Goal: Information Seeking & Learning: Learn about a topic

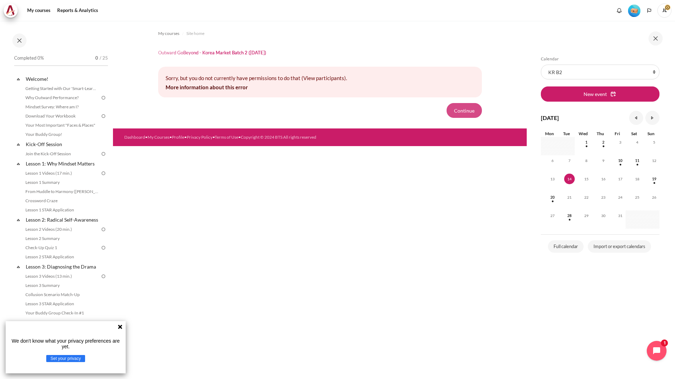
click at [470, 110] on button "Continue" at bounding box center [463, 110] width 35 height 15
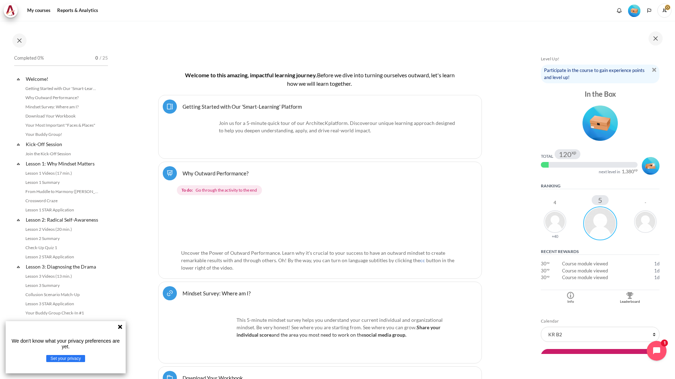
scroll to position [161, 0]
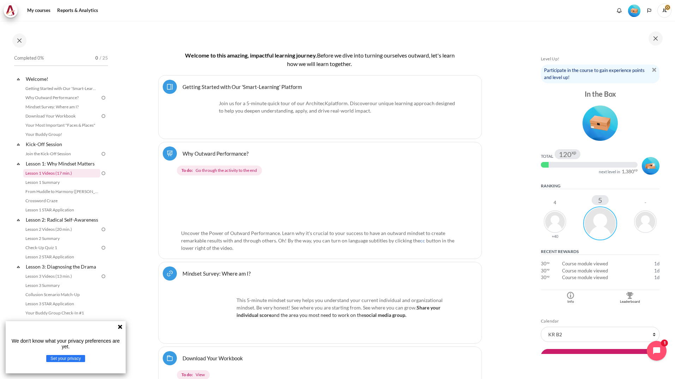
click at [77, 174] on link "Lesson 1 Videos (17 min.)" at bounding box center [61, 173] width 77 height 8
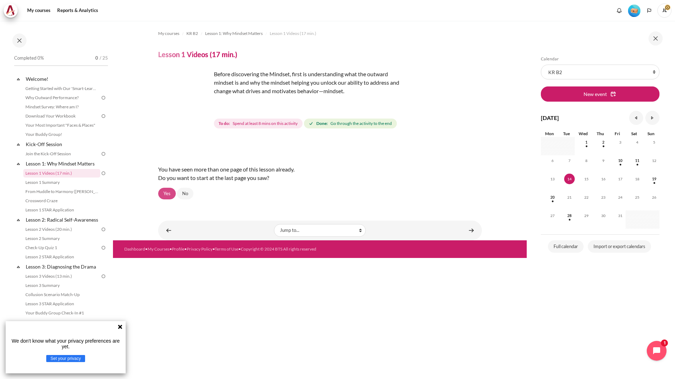
click at [166, 192] on link "Yes" at bounding box center [167, 194] width 18 height 12
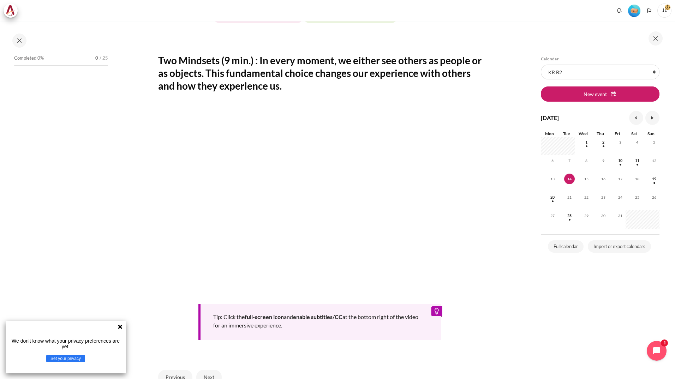
scroll to position [106, 0]
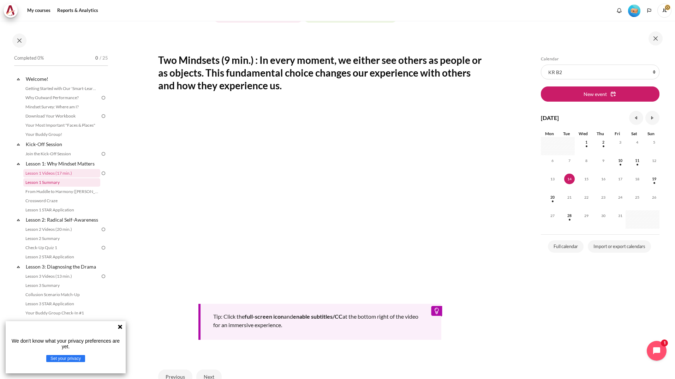
click at [73, 183] on link "Lesson 1 Summary" at bounding box center [61, 182] width 77 height 8
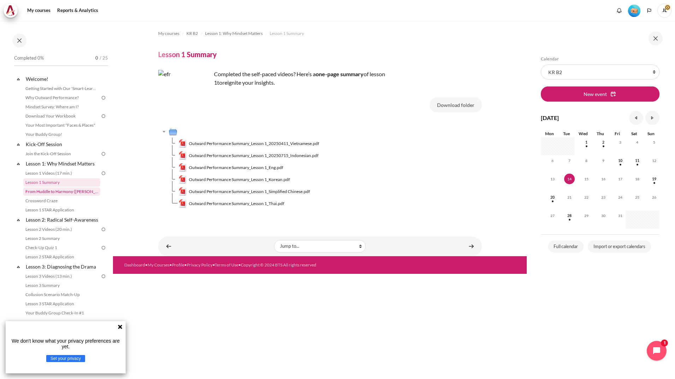
click at [61, 191] on link "From Huddle to Harmony ([PERSON_NAME]'s Story)" at bounding box center [61, 191] width 77 height 8
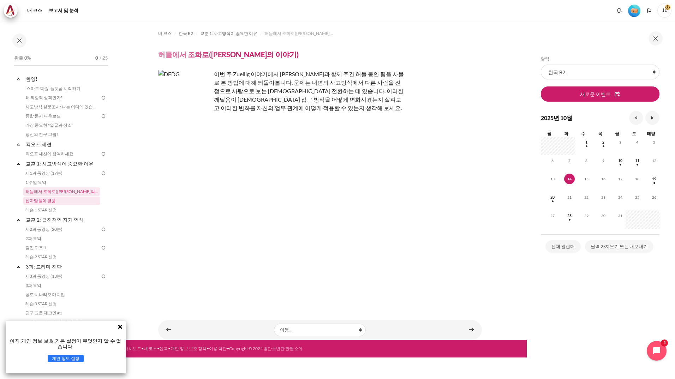
click at [54, 200] on link "십자말풀이 열풍" at bounding box center [61, 201] width 77 height 8
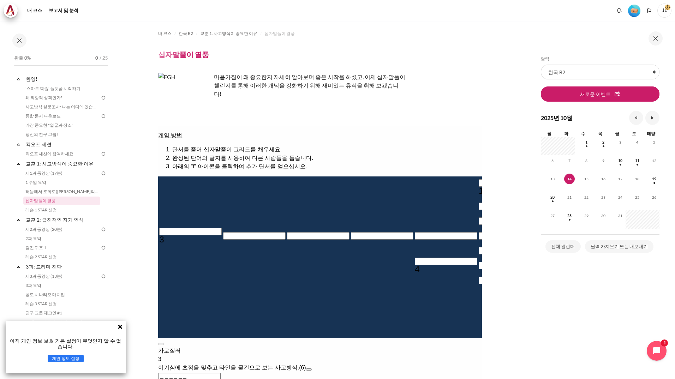
drag, startPoint x: 471, startPoint y: 124, endPoint x: 509, endPoint y: 300, distance: 179.4
click at [509, 300] on section "내 코스 한국 B2 교훈 1: 사고방식이 중요한 이유 십자말풀이 열풍 십자말풀이 열풍" at bounding box center [320, 233] width 414 height 424
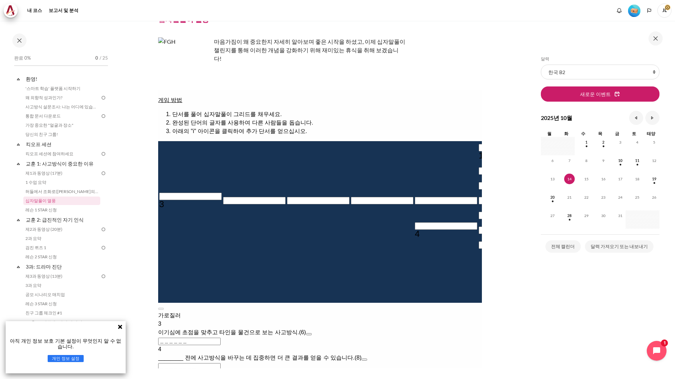
click at [76, 357] on button "개인 정보 설정" at bounding box center [66, 358] width 36 height 7
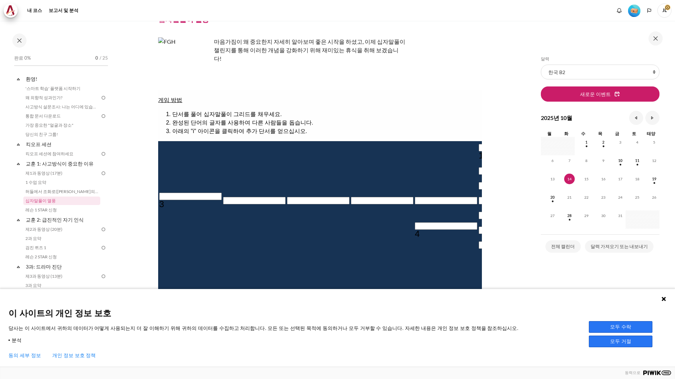
click at [621, 326] on button "모두 수락" at bounding box center [621, 327] width 64 height 12
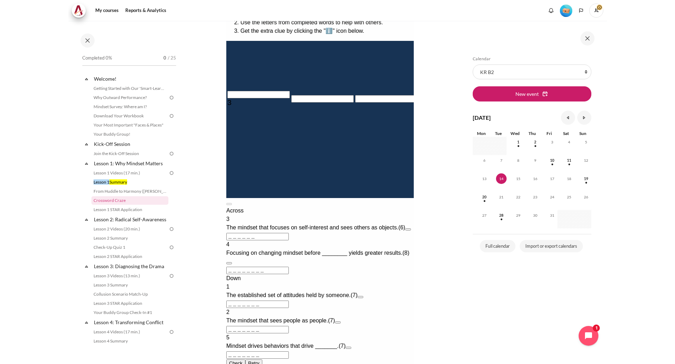
scroll to position [154, 0]
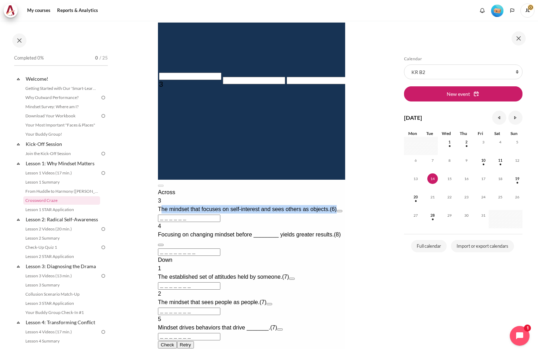
drag, startPoint x: 171, startPoint y: 227, endPoint x: 206, endPoint y: 233, distance: 35.8
click at [206, 214] on div "The mindset that focuses on self-interest and sees others as objects. (6)" at bounding box center [251, 209] width 187 height 8
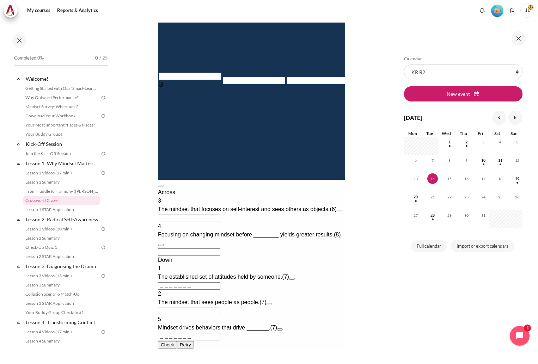
click at [337, 212] on button "Open extra clue for 3 Across. The mindset that focuses on self-interest and see…" at bounding box center [340, 211] width 6 height 2
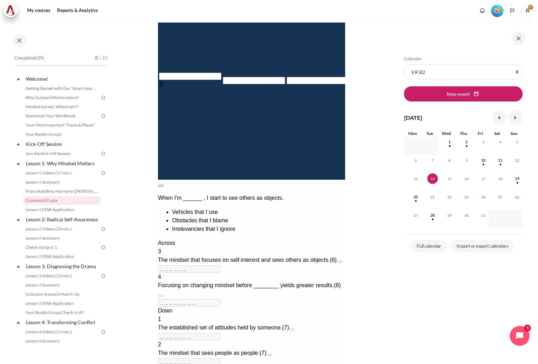
click at [163, 185] on button at bounding box center [161, 186] width 6 height 2
click at [337, 261] on button "Open extra clue for 3 Across. The mindset that focuses on self-interest and see…" at bounding box center [340, 262] width 6 height 2
click at [218, 208] on li "Vehicles that I use" at bounding box center [258, 212] width 173 height 8
click at [191, 208] on ul "Vehicles that I use Obstacles that I blame Irrelevancies that I ignore" at bounding box center [251, 220] width 187 height 25
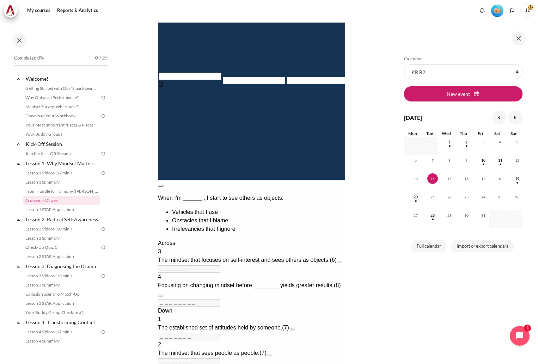
drag, startPoint x: 191, startPoint y: 174, endPoint x: 234, endPoint y: 173, distance: 43.1
click at [234, 208] on li "Vehicles that I use" at bounding box center [258, 212] width 173 height 8
click at [216, 209] on msreadoutspan "Vehicles that I use" at bounding box center [194, 212] width 44 height 6
click at [241, 208] on li "Vehicles that I use" at bounding box center [258, 212] width 173 height 8
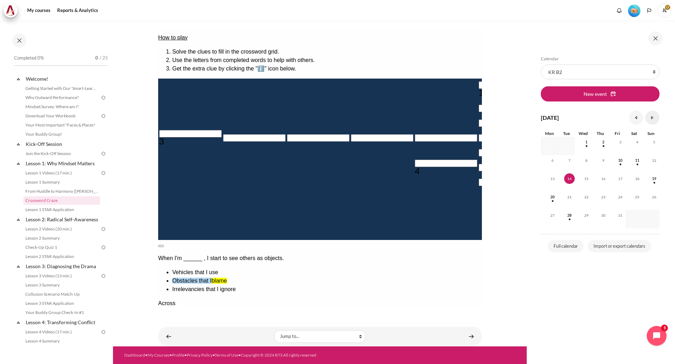
scroll to position [98, 0]
click at [163, 245] on button at bounding box center [161, 246] width 6 height 2
click at [220, 326] on input "＿＿＿＿＿＿" at bounding box center [189, 329] width 62 height 7
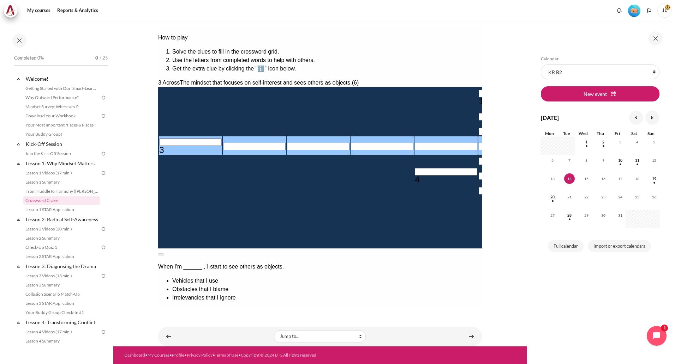
click at [220, 334] on input "＿＿＿＿＿＿" at bounding box center [189, 337] width 62 height 7
click at [478, 143] on input "Row 4, Column 6. 3 Across. The mindset that focuses on self-interest and sees o…" at bounding box center [509, 146] width 62 height 7
click at [169, 139] on input "Row 4, Column 1. 3 Across. The mindset that focuses on self-interest and sees o…" at bounding box center [190, 142] width 62 height 7
click at [339, 330] on button "Open extra clue for 3 Across. The mindset that focuses on self-interest and see…" at bounding box center [336, 331] width 6 height 2
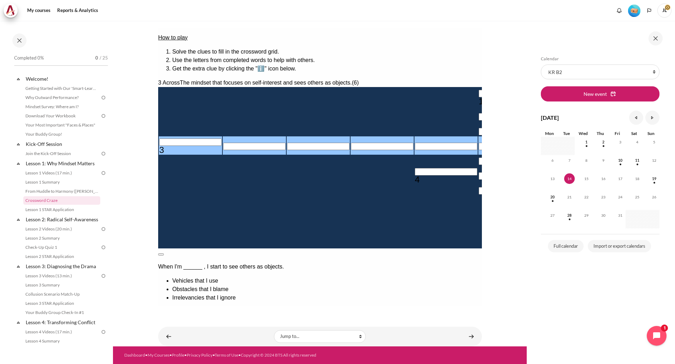
drag, startPoint x: 315, startPoint y: 160, endPoint x: 263, endPoint y: 161, distance: 51.9
click at [263, 277] on li "Vehicles that I use" at bounding box center [326, 281] width 309 height 8
drag, startPoint x: 262, startPoint y: 161, endPoint x: 283, endPoint y: 159, distance: 20.8
click at [283, 277] on ul "Vehicles that I use Obstacles that I blame Irrelevancies that I ignore" at bounding box center [320, 289] width 324 height 25
drag, startPoint x: 283, startPoint y: 159, endPoint x: 259, endPoint y: 161, distance: 24.4
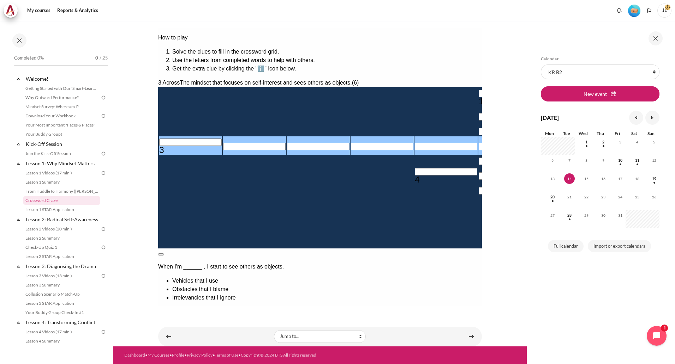
click at [259, 277] on li "Vehicles that I use" at bounding box center [326, 281] width 309 height 8
drag, startPoint x: 259, startPoint y: 159, endPoint x: 282, endPoint y: 158, distance: 23.4
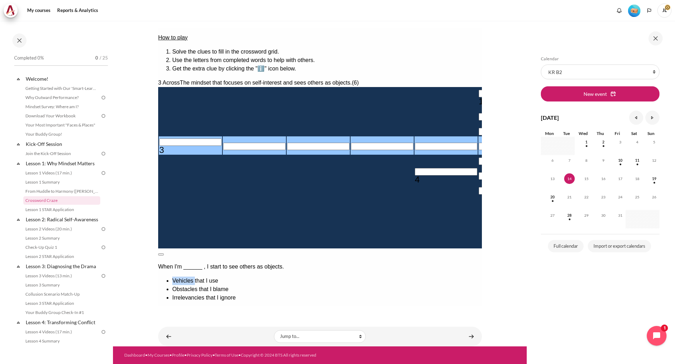
click at [282, 277] on li "Vehicles that I use" at bounding box center [326, 281] width 309 height 8
drag, startPoint x: 282, startPoint y: 158, endPoint x: 311, endPoint y: 158, distance: 28.9
click at [311, 277] on li "Vehicles that I use" at bounding box center [326, 281] width 309 height 8
click at [163, 254] on button at bounding box center [161, 255] width 6 height 2
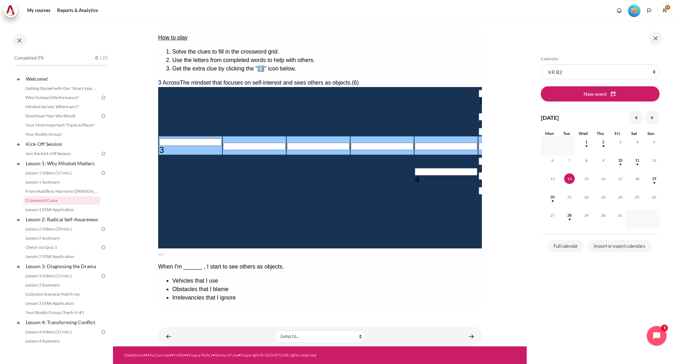
click at [220, 334] on input "＿＿＿＿＿＿" at bounding box center [189, 337] width 62 height 7
drag, startPoint x: 636, startPoint y: 121, endPoint x: 392, endPoint y: 86, distance: 246.5
click at [169, 139] on input "Row 4, Column 1. 3 Across. The mindset that focuses on self-interest and sees o…" at bounding box center [190, 142] width 62 height 7
click at [342, 330] on button "Open extra clue for 3 Across. The mindset that focuses on self-interest and see…" at bounding box center [340, 331] width 6 height 2
click at [277, 277] on li "Vehicles that I use" at bounding box center [326, 281] width 309 height 8
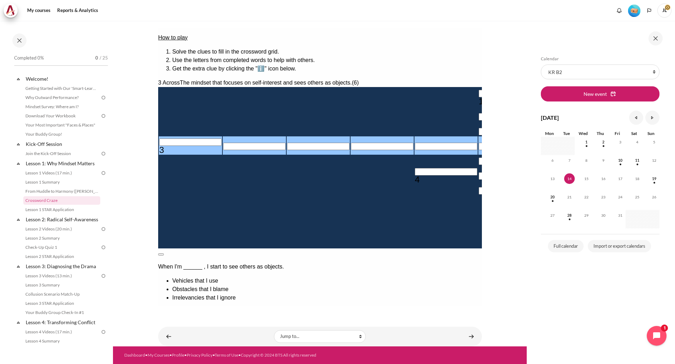
click at [255, 277] on ul "Vehicles that I use Obstacles that I blame Irrelevancies that I ignore" at bounding box center [320, 289] width 324 height 25
click at [258, 277] on li "Vehicles that I use" at bounding box center [326, 281] width 309 height 8
click at [163, 254] on button at bounding box center [161, 255] width 6 height 2
click at [62, 192] on link "From Huddle to Harmony ([PERSON_NAME]'s Story)" at bounding box center [61, 191] width 77 height 8
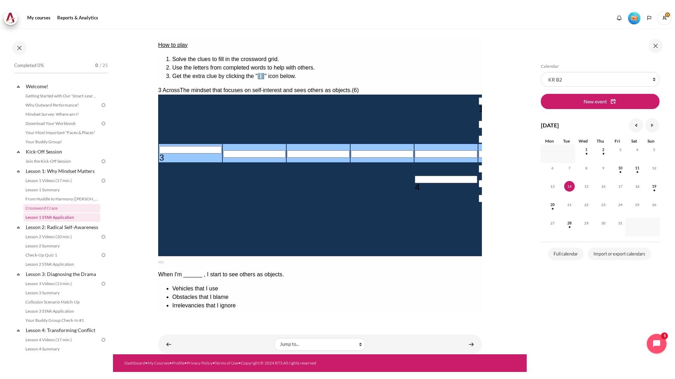
scroll to position [83, 0]
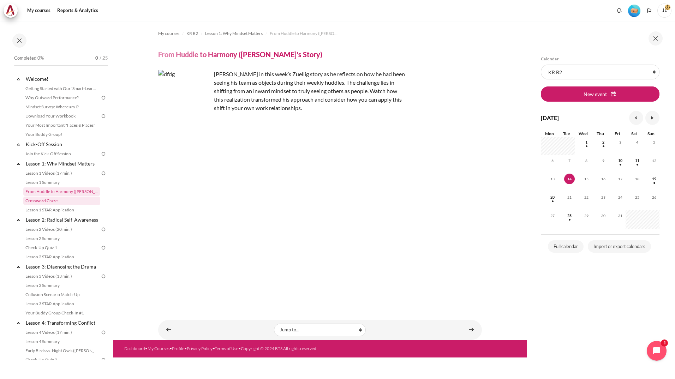
click at [52, 199] on link "Crossword Craze" at bounding box center [61, 201] width 77 height 8
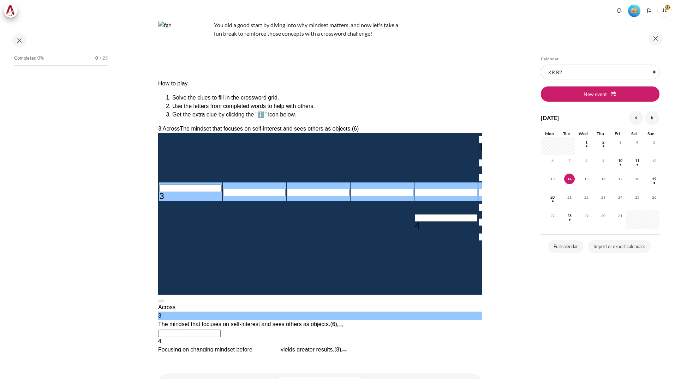
scroll to position [71, 0]
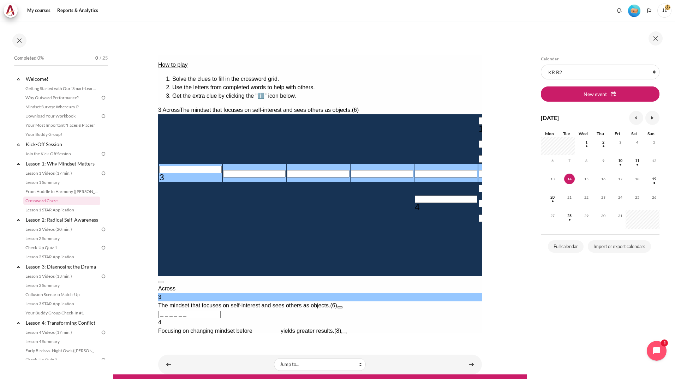
click at [342, 306] on button "Open extra clue for 3 Across. The mindset that focuses on self-interest and see…" at bounding box center [340, 307] width 6 height 2
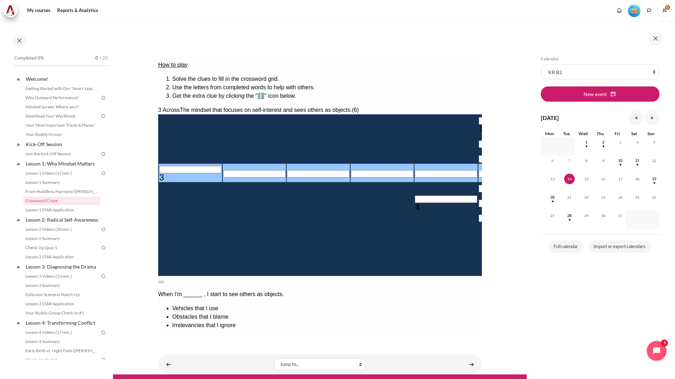
click at [516, 104] on section "My courses KR B2 Lesson 1: Why Mindset Matters Crossword Craze Crossword Craze" at bounding box center [320, 162] width 414 height 424
drag, startPoint x: 264, startPoint y: 185, endPoint x: 282, endPoint y: 185, distance: 18.4
click at [282, 304] on li "Vehicles that I use" at bounding box center [326, 308] width 309 height 8
copy li "Vehicles"
click at [163, 281] on button at bounding box center [161, 282] width 6 height 2
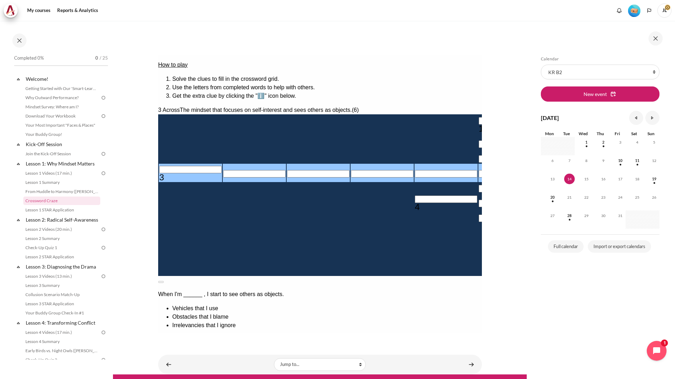
click at [220, 362] on input "＿＿＿＿＿＿" at bounding box center [189, 365] width 62 height 7
paste input "VEHICL"
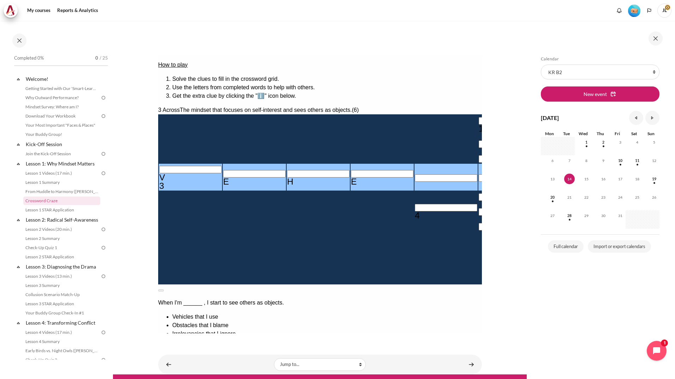
click at [342, 366] on button "Open extra clue for 3 Across. The mindset that focuses on self-interest and see…" at bounding box center [340, 367] width 6 height 2
click at [163, 289] on button at bounding box center [161, 290] width 6 height 2
drag, startPoint x: 386, startPoint y: 136, endPoint x: 401, endPoint y: 136, distance: 15.2
click at [220, 370] on input "VEHE＿＿" at bounding box center [189, 373] width 62 height 7
type input "VEHICE"
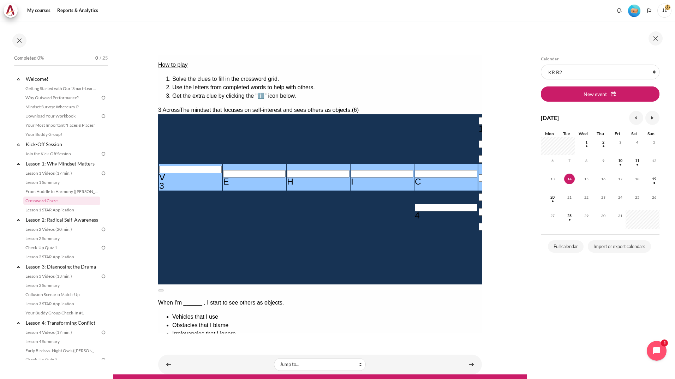
type input "＿＿＿E＿＿＿"
type input "VEHIC＿"
type input "＿＿＿＿＿＿＿"
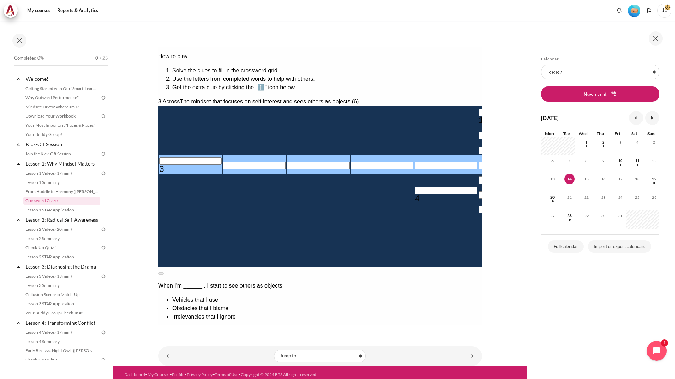
scroll to position [84, 0]
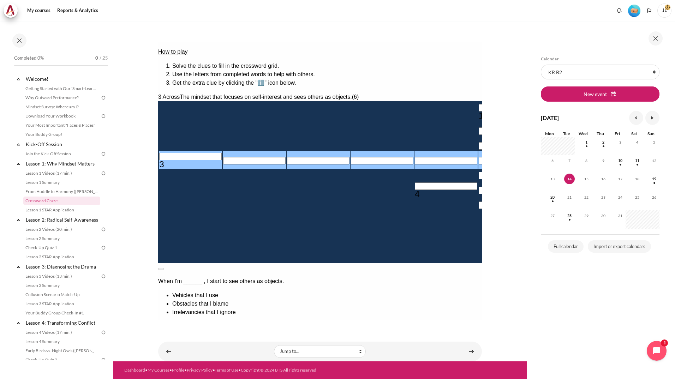
type input "＿＿＿＿＿＿"
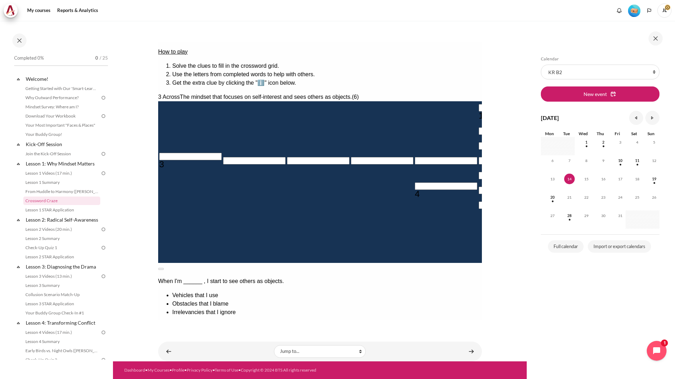
scroll to position [83, 0]
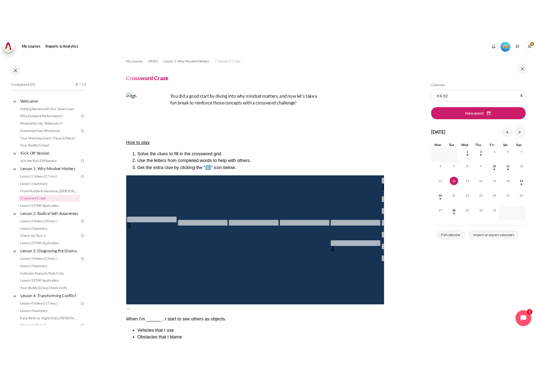
scroll to position [0, 0]
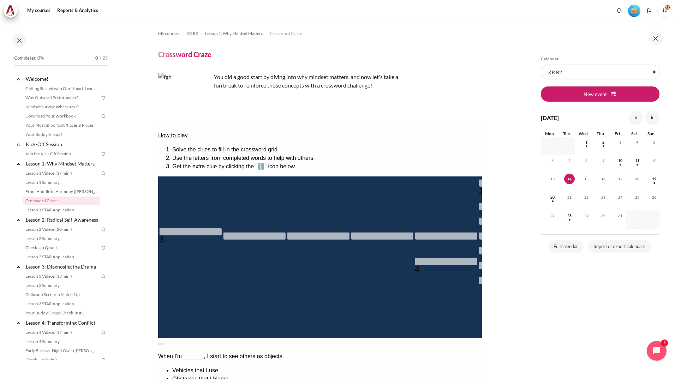
copy div "The mindset that focuses on self-interest and sees others as objects. (6)"
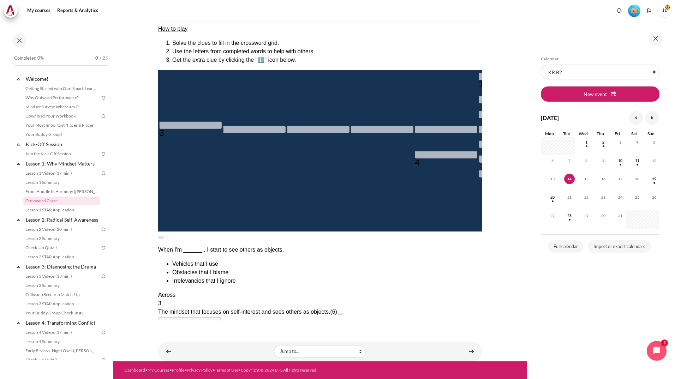
scroll to position [107, 0]
click at [381, 299] on div "3 The mindset that focuses on self-interest and sees others as objects. (6) ＿＿＿…" at bounding box center [320, 316] width 324 height 34
click at [375, 325] on div "＿＿＿＿＿" at bounding box center [320, 329] width 324 height 8
click at [186, 326] on span "＿＿＿＿＿" at bounding box center [172, 329] width 28 height 6
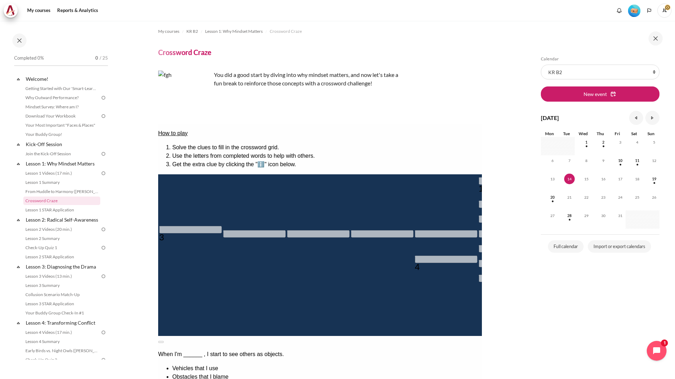
scroll to position [0, 0]
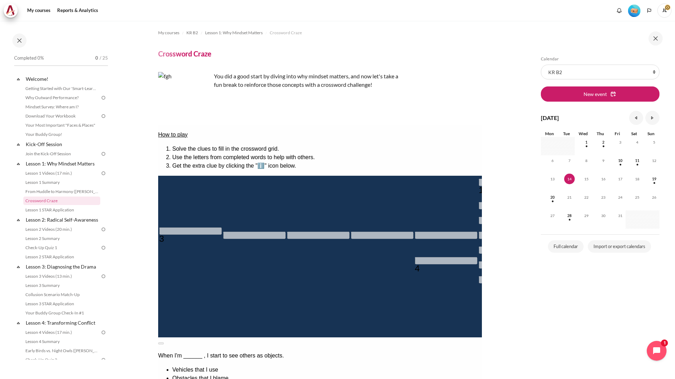
scroll to position [107, 0]
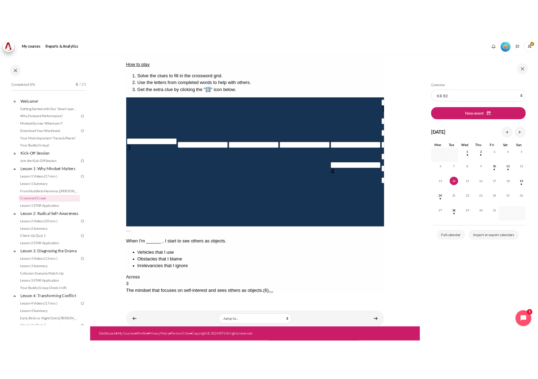
scroll to position [83, 0]
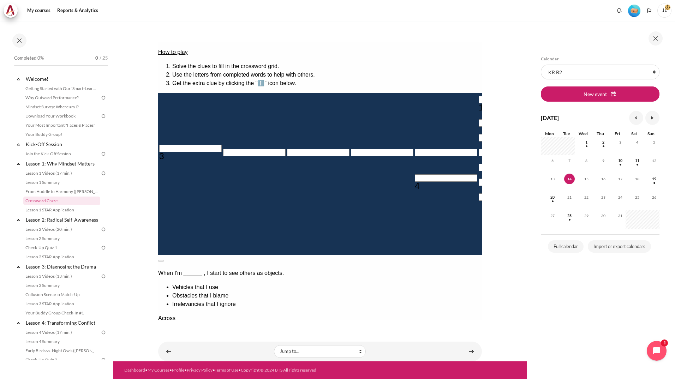
click at [175, 147] on input "Row 4, Column 1. 3 Across. The mindset that focuses on self-interest and sees o…" at bounding box center [190, 148] width 62 height 7
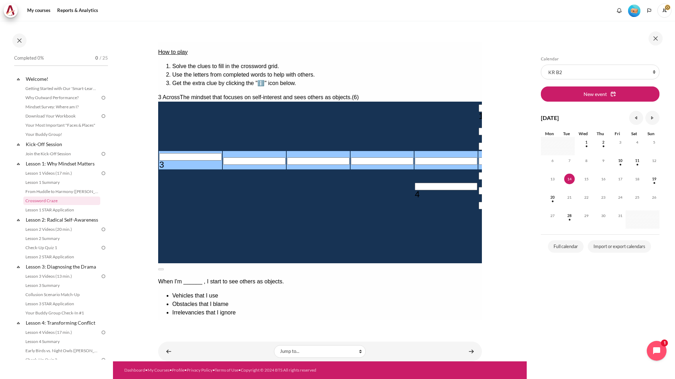
type input "ㅐ＿＿＿＿＿"
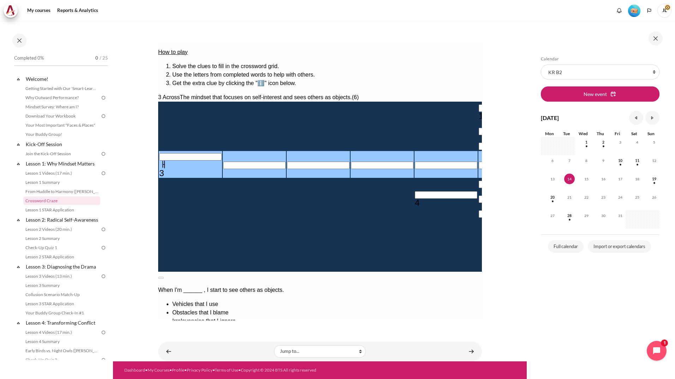
type input "＿＿＿＿＿＿"
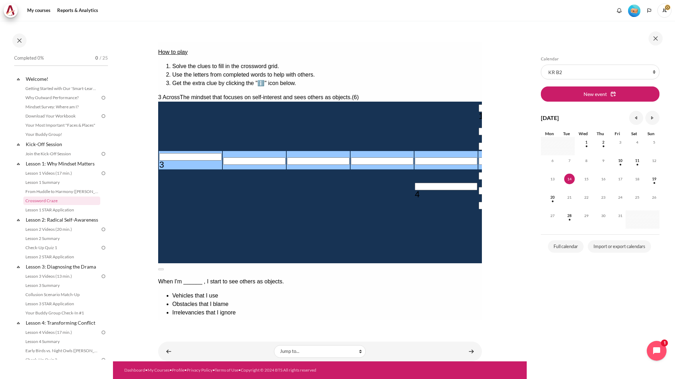
type input "O＿＿＿＿＿"
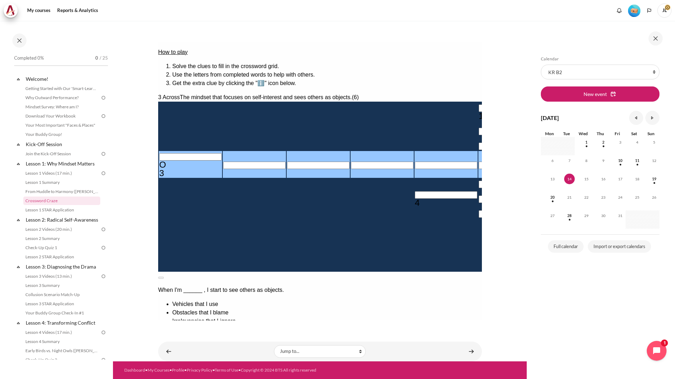
type input "OB＿＿＿＿"
type input "OBJ＿＿＿"
type input "OBJE＿＿"
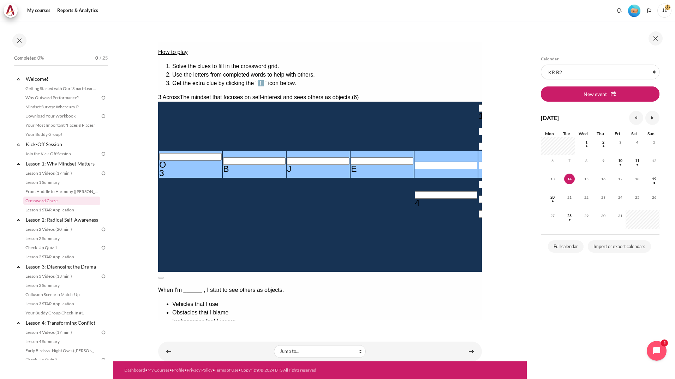
type input "OBJEC＿"
type input "OBJECT"
type input "＿＿＿T＿＿＿"
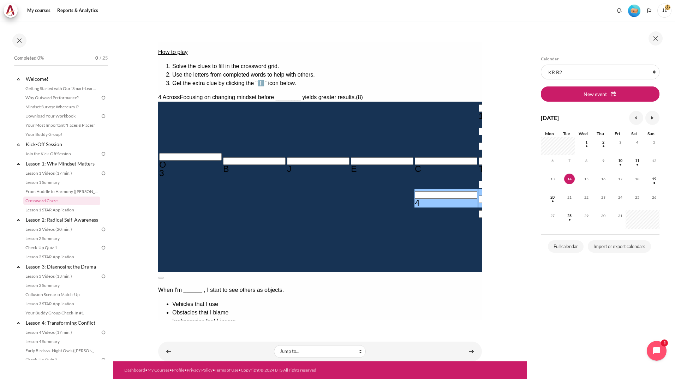
drag, startPoint x: 385, startPoint y: 135, endPoint x: 419, endPoint y: 150, distance: 37.3
click at [419, 373] on div "Focusing on changing mindset before ________ yields greater results. (8)" at bounding box center [320, 377] width 324 height 8
copy div "Focusing on changing mindset before ________ yields greater results. (8)"
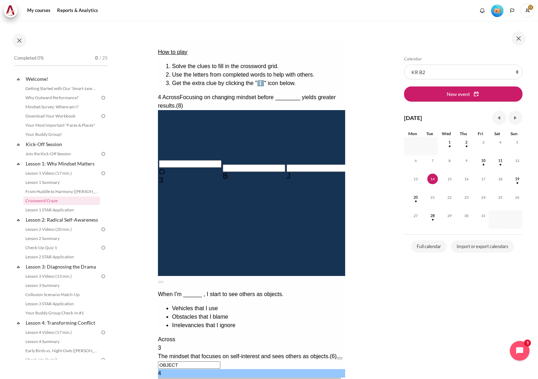
scroll to position [102, 0]
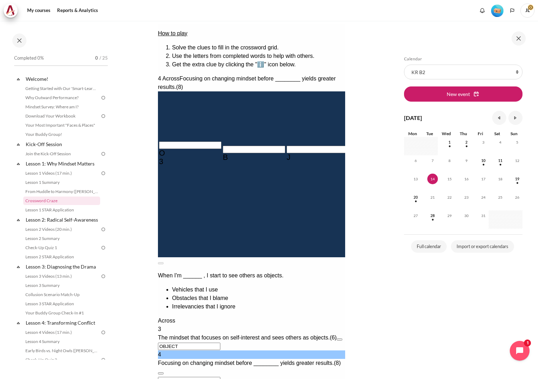
click at [414, 179] on input "Row 6, Column 5. 4 Across. Focusing on changing mindset before ________ yields …" at bounding box center [445, 182] width 62 height 7
click at [163, 377] on input "＿＿＿＿＿＿＿＿" at bounding box center [189, 380] width 62 height 7
type input "＿ㅠ＿＿＿＿＿＿"
type input "＿＿＿T＿ㅠ＿"
type input "＿＿＿＿＿＿＿＿"
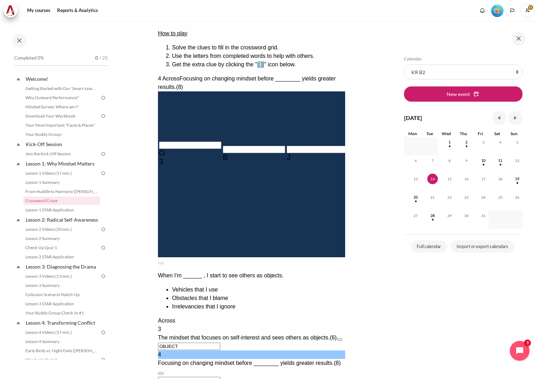
type input "＿＿＿T＿＿＿"
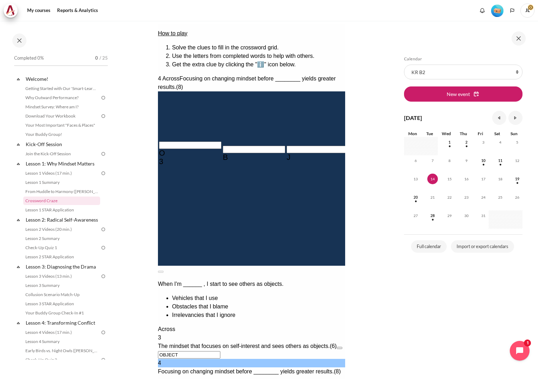
type input "BE＿＿＿＿＿＿"
type input "＿＿＿T＿E＿"
type input "BEHA＿＿＿＿"
type input "＿＿＿＿A＿＿"
type input "BEHAVIOR"
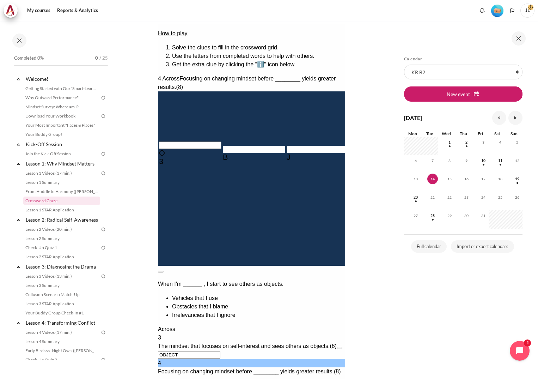
type input "R＿＿＿＿＿＿"
type input "BEHAVIOR"
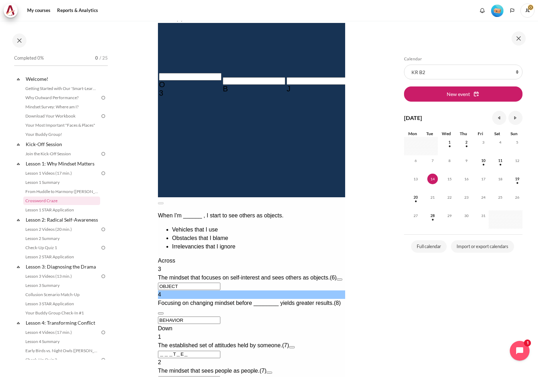
scroll to position [173, 0]
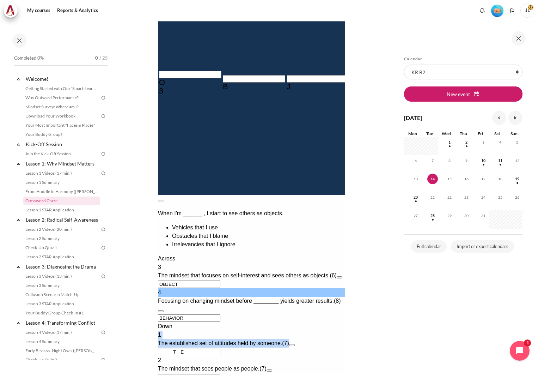
drag, startPoint x: 158, startPoint y: 283, endPoint x: 311, endPoint y: 281, distance: 152.8
click at [311, 331] on div "1 The established set of attitudes held by someone. (7)" at bounding box center [251, 339] width 187 height 17
copy div "1 The established set of attitudes held by someone. (7)"
click at [162, 349] on input "＿＿＿T＿E＿" at bounding box center [189, 352] width 62 height 7
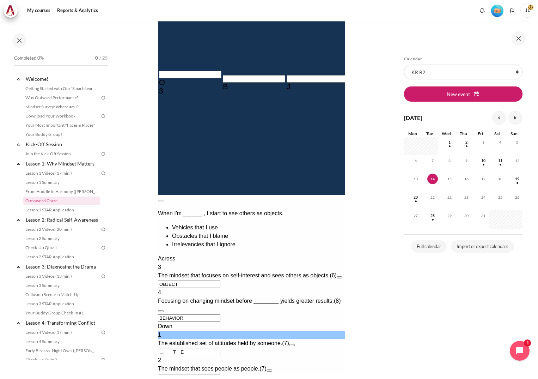
type input "ㅡㅑ＿＿T＿E＿"
type input "OBJECE"
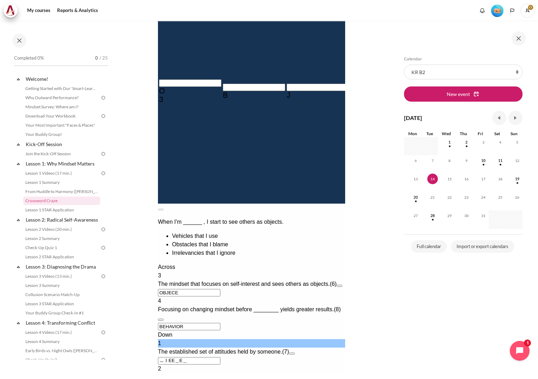
type input "ㅡㅑE＿E＿"
type input "OBJEC＿"
type input "B＿HAVIOR"
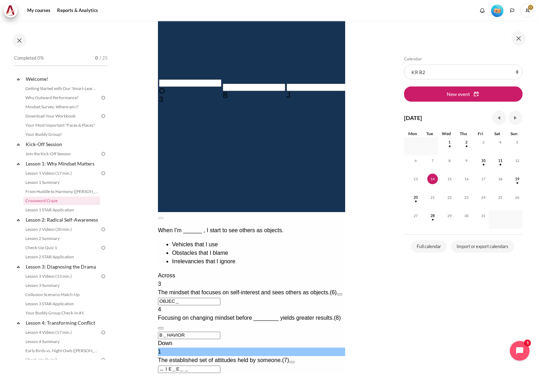
type input "ㅡE＿E＿＿"
type input "OBJECE"
type input "E＿E＿＿＿"
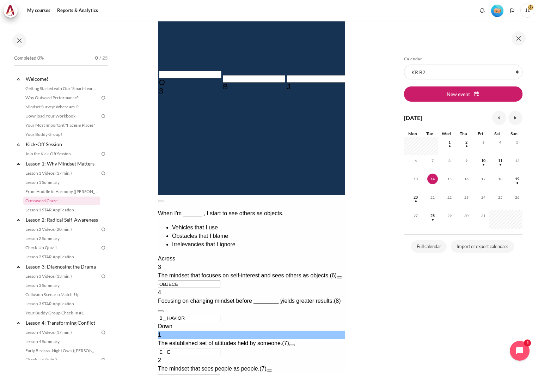
type input "OBJEC＿"
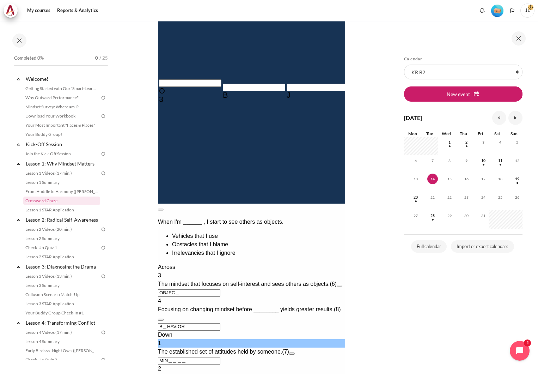
type input "MINe＿＿＿"
type input "OBJECE"
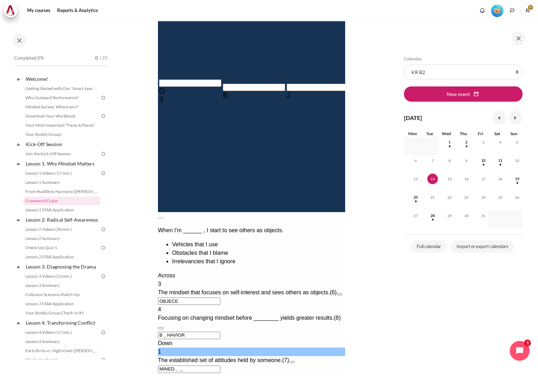
scroll to position [102, 0]
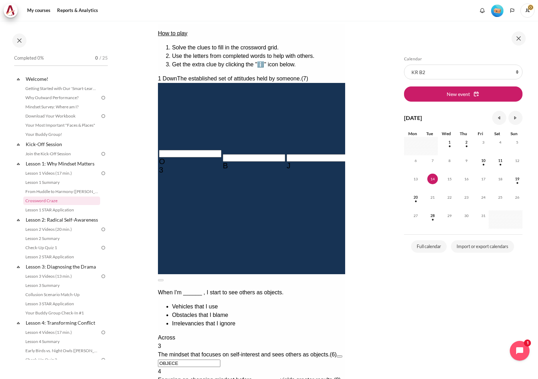
type input "MIN＿＿＿"
type input "OBJEC＿"
type input "MINd＿＿＿"
type input "OBJECD"
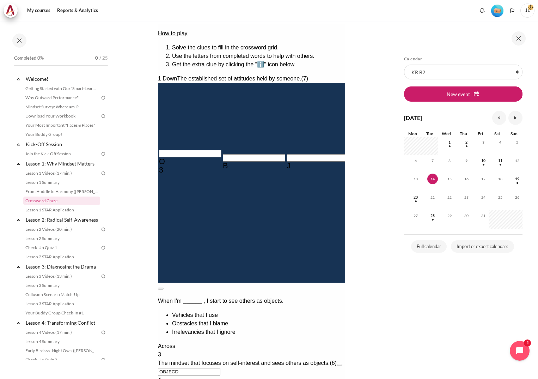
type input "MINDSe＿"
type input "BEHAVIOR"
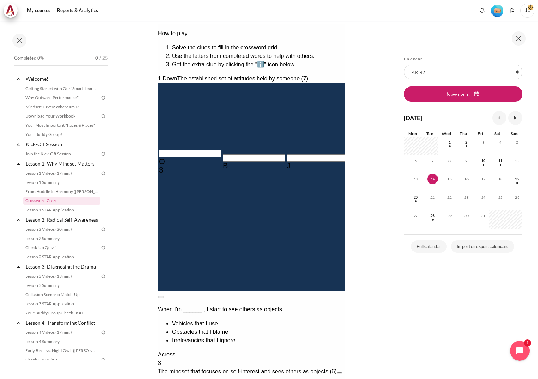
type input "MINDSET"
click at [386, 323] on section "My courses KR B2 Lesson 1: Why Mindset Matters Crossword Craze Crossword Craze" at bounding box center [251, 202] width 277 height 567
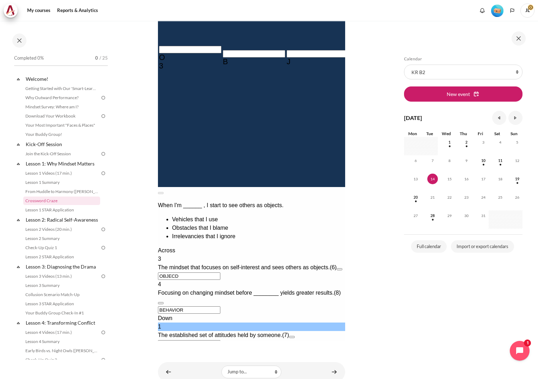
scroll to position [208, 0]
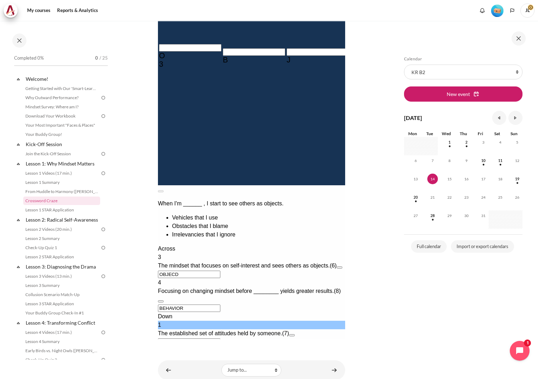
drag, startPoint x: 167, startPoint y: 270, endPoint x: 301, endPoint y: 278, distance: 134.3
click at [301, 346] on div "2 The mindset that sees people as people. (7) ＿＿＿＿A＿＿" at bounding box center [251, 358] width 187 height 25
copy div "2"
click at [161, 364] on input "＿＿＿＿A＿＿" at bounding box center [189, 367] width 62 height 7
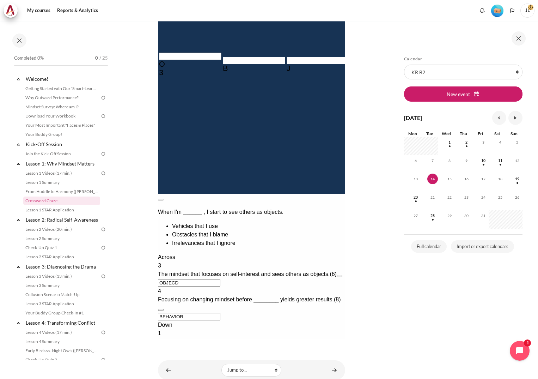
type input "ㅔㅐAA＿＿"
type input "BEH＿VIOR"
type input "PEOPl＿＿"
type input "BEHLVIOR"
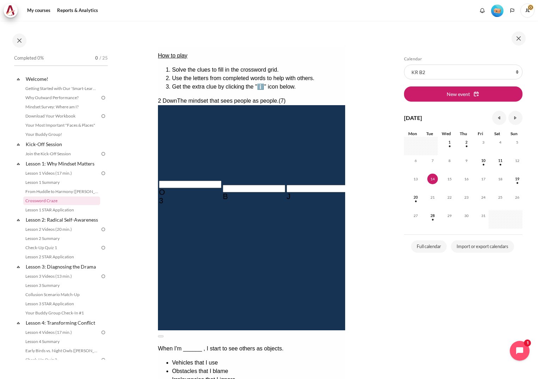
scroll to position [92, 0]
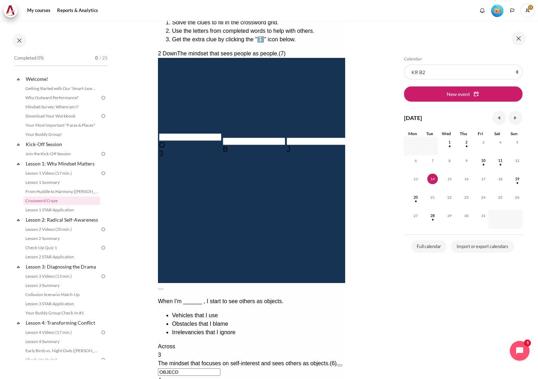
drag, startPoint x: 193, startPoint y: 362, endPoint x: 160, endPoint y: 357, distance: 33.5
type input "ㅠYPLEY"
type input "BEHEVIOR"
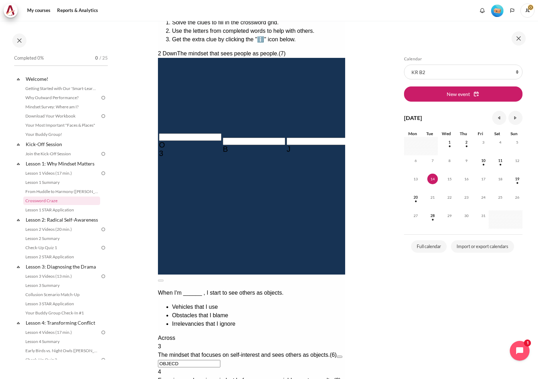
type input "ㅠPLEY＿"
type input "BEHYVIOR"
type input "PLEY＿＿"
type input "BEH＿VIOR"
type input "BEHAv＿＿"
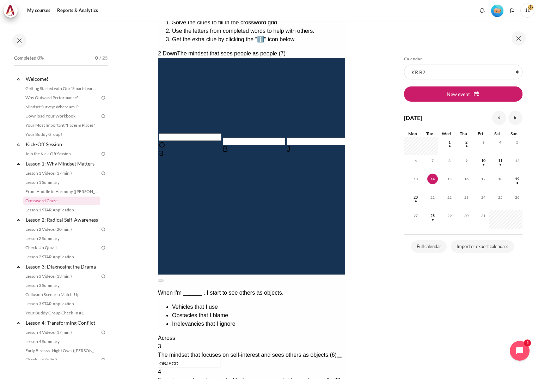
type input "BEHVVIOR"
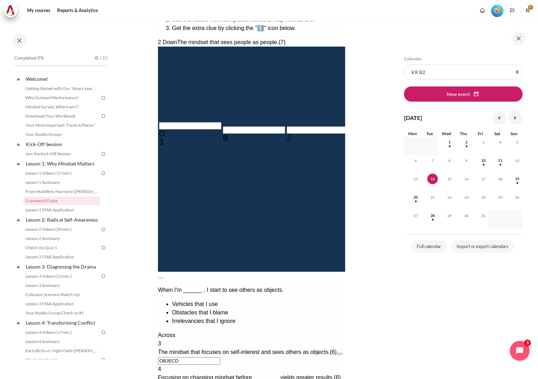
scroll to position [141, 0]
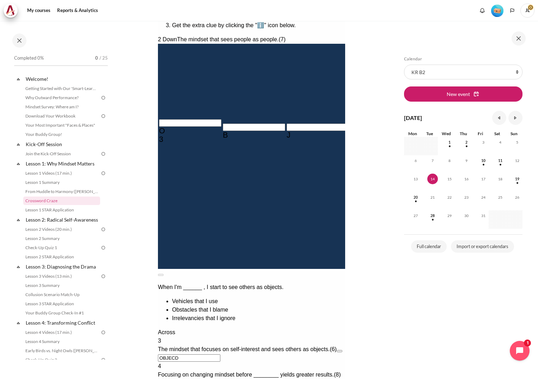
type input "BEHAVIO"
click at [438, 356] on div "Skip Calendar Calendar List of courses All courses KR B2 New event October 2025…" at bounding box center [464, 200] width 148 height 358
drag, startPoint x: 238, startPoint y: 91, endPoint x: 256, endPoint y: 92, distance: 18.0
click at [256, 117] on tr "O 3 B J E C D H" at bounding box center [541, 130] width 766 height 26
click at [204, 354] on input "OBJECD" at bounding box center [189, 357] width 62 height 7
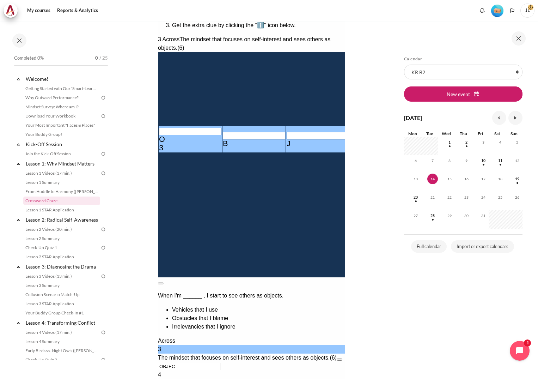
type input "OBJEC＿"
type input "MIN＿SET"
type input "OBJEC5"
type input "MIN5SET"
type input "OBJEC＿"
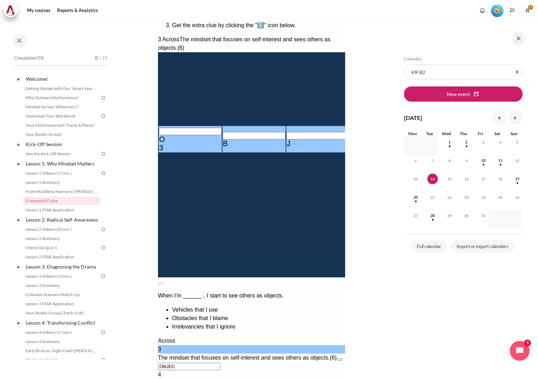
type input "MIN＿SET"
type input "OBJECㅅ"
type input "MINㅅSET"
type input "OBJEC＿"
type input "MIN＿SET"
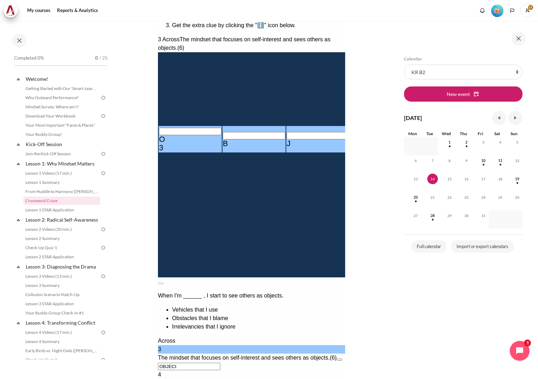
type input "OBJECT"
type input "MINTSET"
type input "OBJECT"
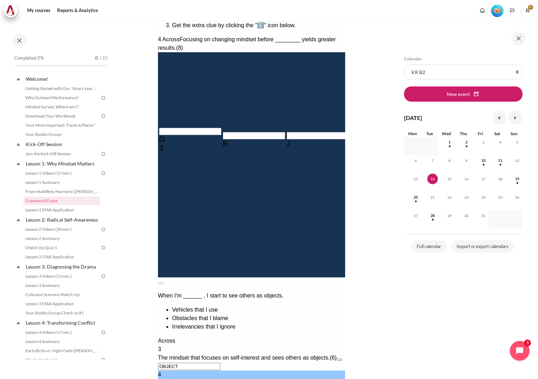
type input "BEHVVIO＿"
type input "＿＿＿＿＿＿＿"
type input "BEH＿＿＿＿＿"
type input "BEHA＿IO"
type input "BEHA＿＿＿＿"
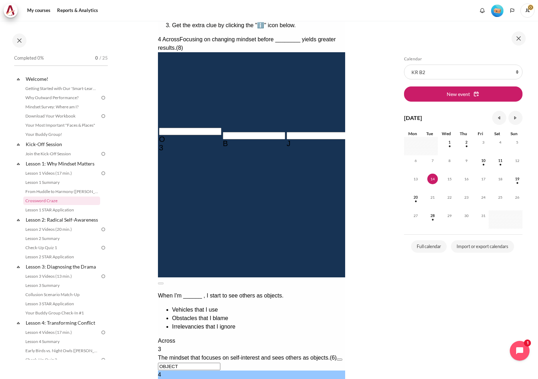
type input "BEHAAIO"
type input "BEHAVIOR"
type input "R＿＿＿＿＿＿"
type input "BEHAVIOR"
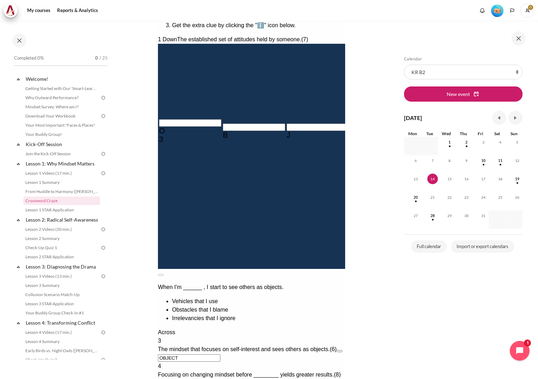
type input "MINSET"
type input "OBJECS"
type input "BTHAVIOR"
type input "MINdET＿"
type input "OBJECD"
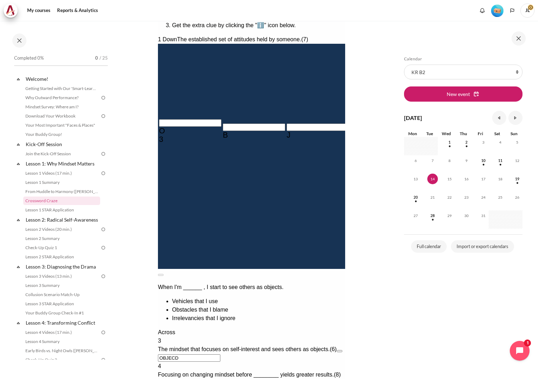
type input "MINDSe＿"
type input "BEHAVIOR"
type input "MINDSET"
drag, startPoint x: 159, startPoint y: 250, endPoint x: 153, endPoint y: 250, distance: 5.7
click at [158, 250] on html "How to play Solve the clues to fill in the crossword grid. Use the letters from…" at bounding box center [251, 194] width 187 height 421
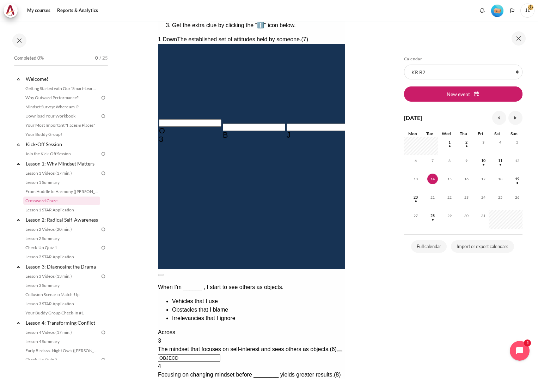
drag, startPoint x: 153, startPoint y: 250, endPoint x: 202, endPoint y: 255, distance: 48.9
click at [202, 354] on input "OBJECD" at bounding box center [189, 357] width 62 height 7
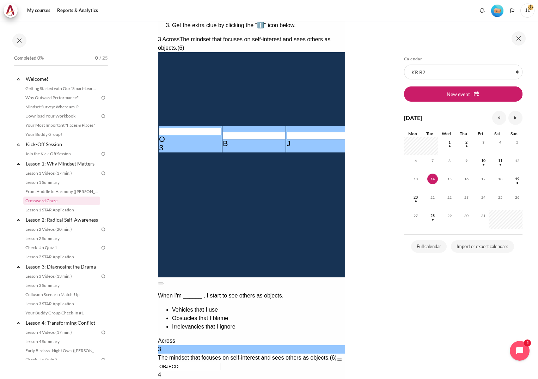
drag, startPoint x: 195, startPoint y: 255, endPoint x: 122, endPoint y: 253, distance: 72.3
click at [158, 253] on html "How to play Solve the clues to fill in the crossword grid. Use the letters from…" at bounding box center [251, 194] width 187 height 421
type input "REECD＿"
type input "MIN＿SET"
type input "REJULT"
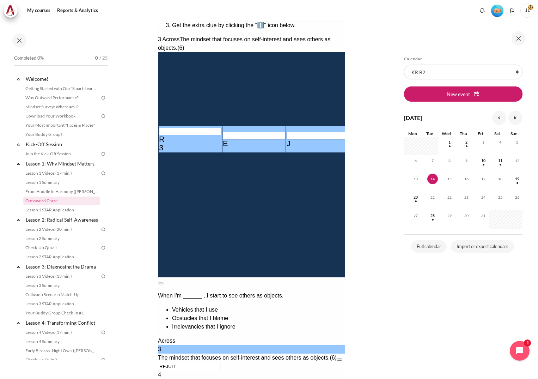
type input "MINTSET"
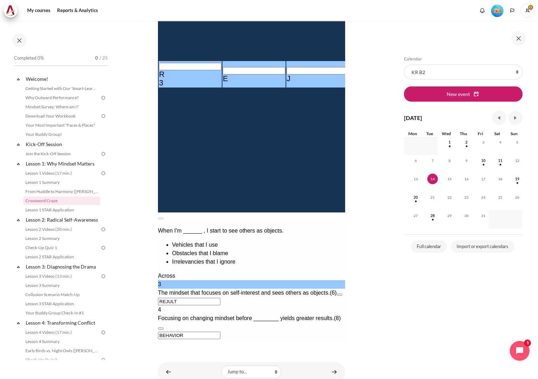
scroll to position [212, 0]
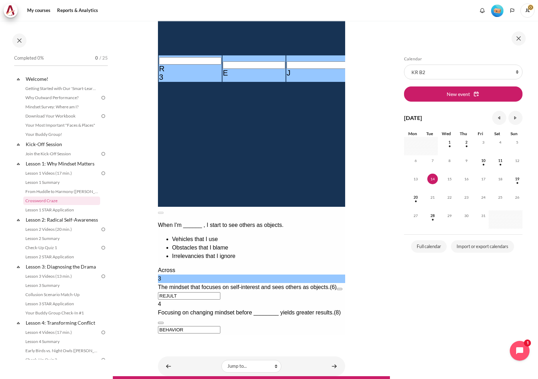
type input "REJULT"
drag, startPoint x: 165, startPoint y: 300, endPoint x: 173, endPoint y: 302, distance: 8.4
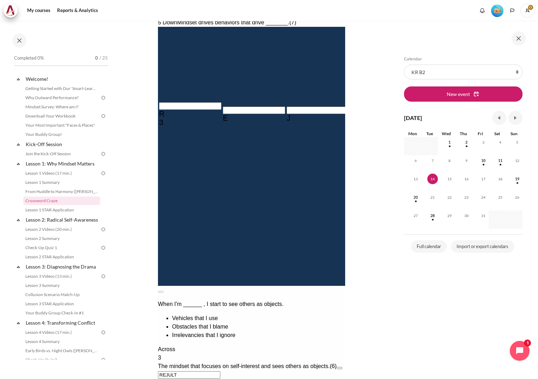
scroll to position [141, 0]
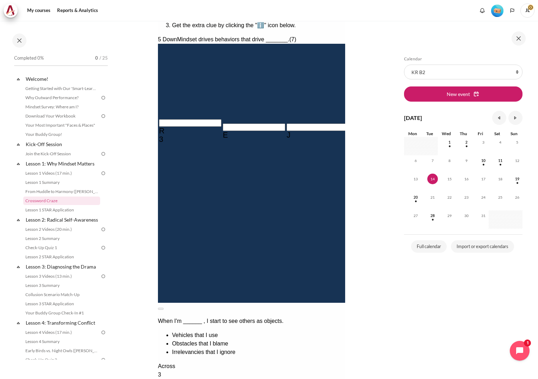
type input "REJULTS"
click at [380, 277] on section "My courses KR B2 Lesson 1: Why Mindset Matters Crossword Craze Crossword Craze" at bounding box center [251, 163] width 277 height 567
drag, startPoint x: 240, startPoint y: 91, endPoint x: 253, endPoint y: 92, distance: 13.4
click at [253, 117] on tr "R 3 E J U L T H" at bounding box center [541, 130] width 766 height 26
click at [478, 131] on div "T" at bounding box center [509, 135] width 62 height 8
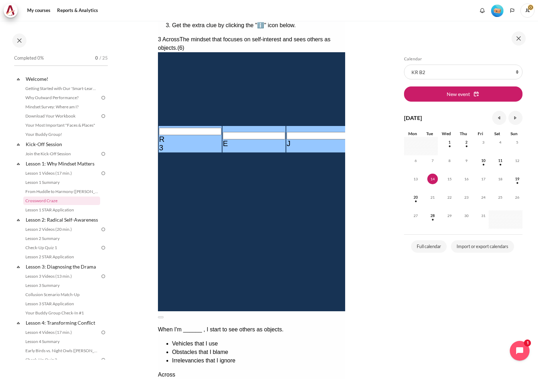
type input "REJUL＿"
type input "MIN＿SET"
type input "REJULㅇ"
type input "MINㅇSET"
type input "REJULD"
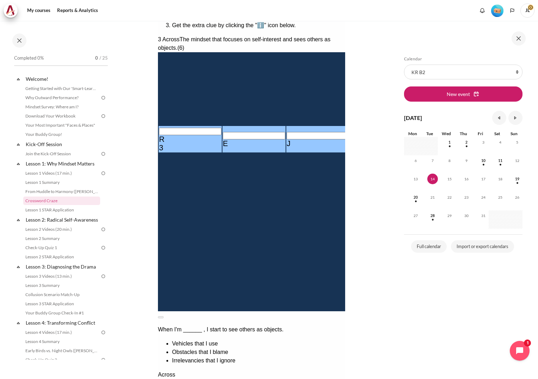
type input "MINDSET"
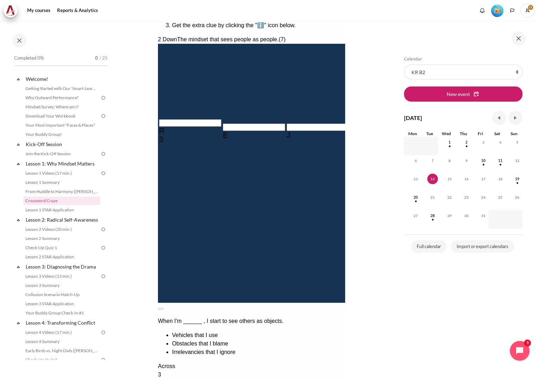
type input "HEHAAIO"
type input "HUHAAIO"
type input "HUMAAIO"
type input "HUMNAIO"
type input "HUMNA＿＿"
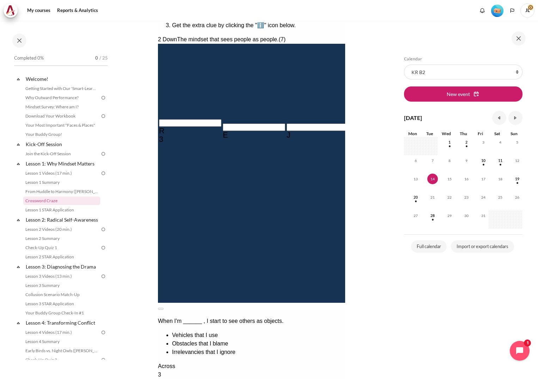
type input "BEHIVIOR"
type input "HUMNI＿＿"
type input "HUMNIS＿"
type input "HUMNISE"
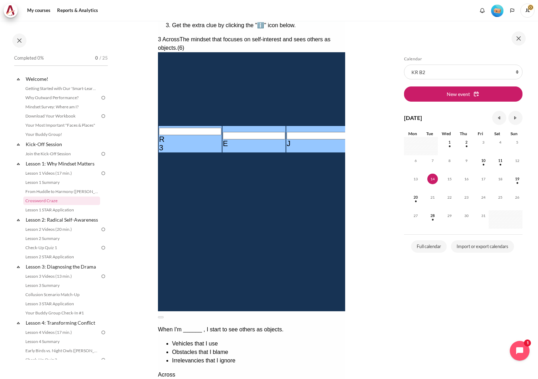
drag, startPoint x: 153, startPoint y: 258, endPoint x: 129, endPoint y: 255, distance: 24.1
click at [158, 255] on html "How to play Solve the clues to fill in the crossword grid. Use the letters from…" at bounding box center [251, 194] width 187 height 421
paste input "OBJECT"
drag, startPoint x: 179, startPoint y: 256, endPoint x: 131, endPoint y: 254, distance: 48.0
click at [158, 254] on html "How to play Solve the clues to fill in the crossword grid. Use the letters from…" at bounding box center [251, 194] width 187 height 421
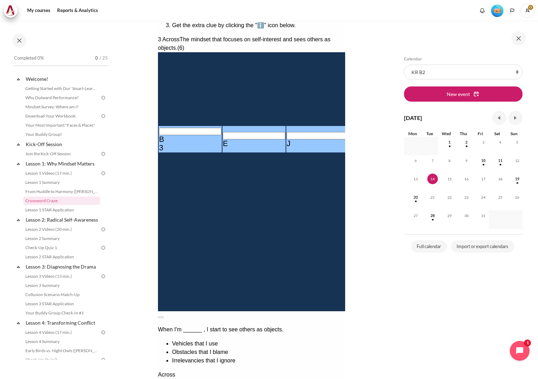
paste input "OBJECT"
drag, startPoint x: 163, startPoint y: 252, endPoint x: 125, endPoint y: 252, distance: 37.8
click at [158, 252] on html "How to play Solve the clues to fill in the crossword grid. Use the letters from…" at bounding box center [251, 194] width 187 height 421
type input "OBJECT"
type input "MINTSET"
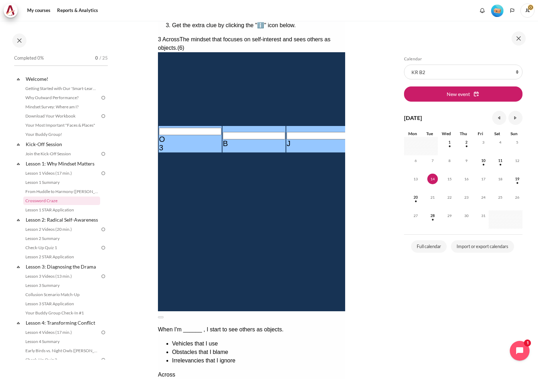
type input "OBJECT"
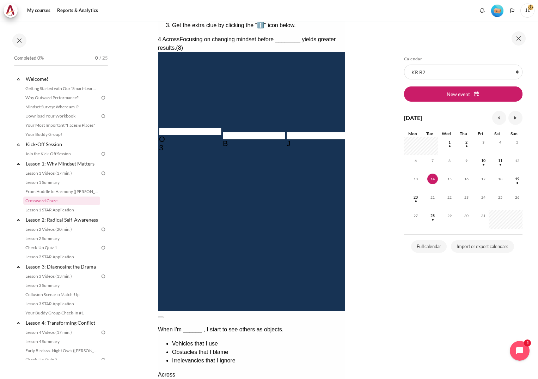
type input "BEHIVIO＿"
type input "＿EJULTS"
type input "BEH＿＿＿＿＿"
type input "HUMN＿SE"
type input "BEHA＿＿＿＿"
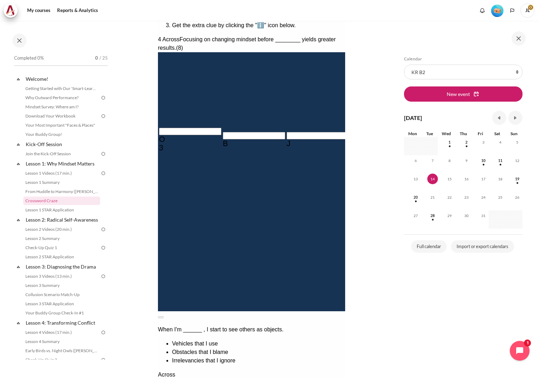
type input "HUMNASE"
type input "BEHAVIOR"
type input "REJULTS"
type input "BEHAVIOR"
click at [478, 139] on div "T" at bounding box center [509, 143] width 62 height 8
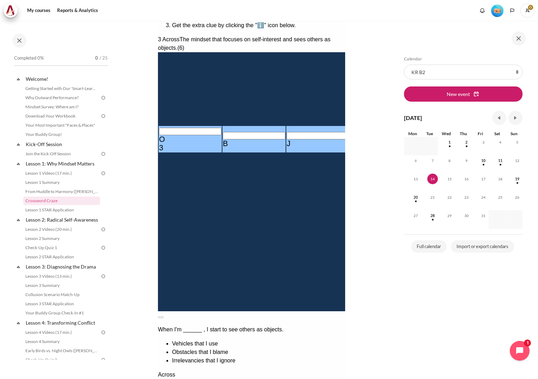
type input "OBJECD"
type input "MINDSET"
drag, startPoint x: 193, startPoint y: 255, endPoint x: 144, endPoint y: 257, distance: 48.7
click at [158, 257] on html "How to play Solve the clues to fill in the crossword grid. Use the letters from…" at bounding box center [251, 194] width 187 height 421
type input "DJECD＿"
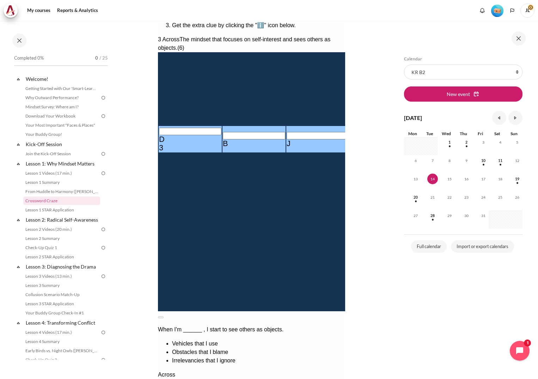
type input "MIN＿SET"
type input "INWORD"
type input "MINDSET"
type input "INWORD"
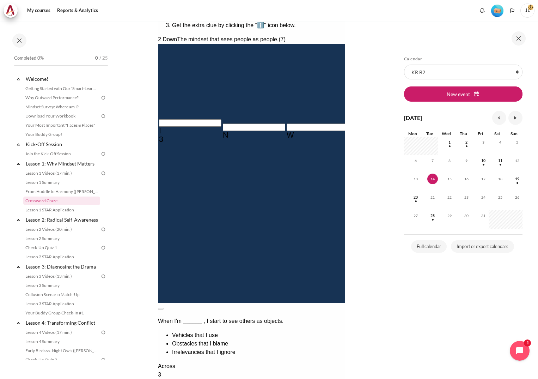
type input "HUM＿ASE"
type input "HUMㅁASE"
type input "BEH＿VIOR"
type input "HUMㅁ＿SE"
type input "HUMA＿SE"
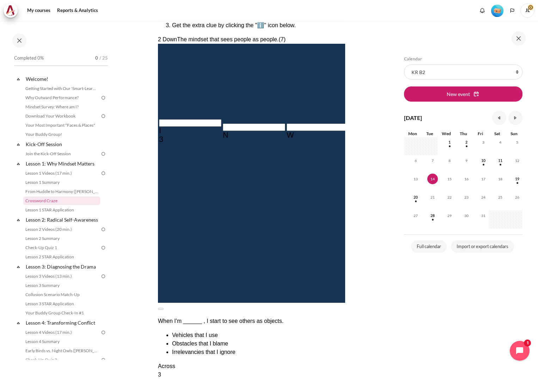
type input "BEHNVIOR"
type input "HUMANSE"
type input "HUMANIE"
type input "HUMANIT"
click at [376, 288] on section "My courses KR B2 Lesson 1: Why Mindset Matters Crossword Craze Crossword Craze" at bounding box center [251, 163] width 277 height 567
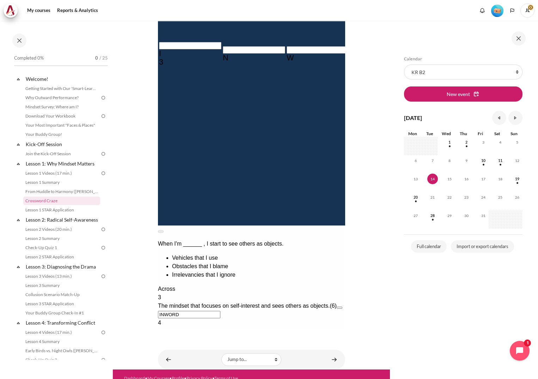
scroll to position [233, 0]
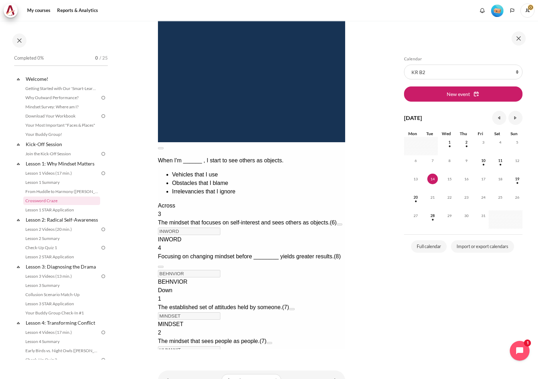
scroll to position [328, 0]
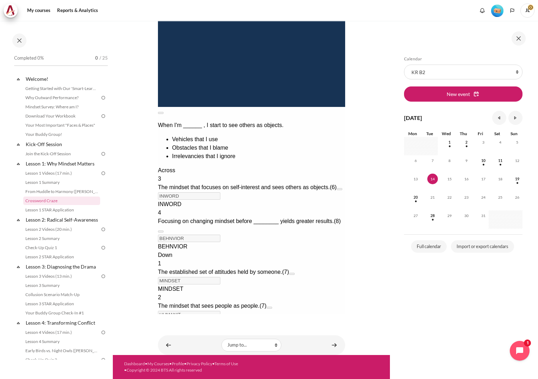
drag, startPoint x: 316, startPoint y: 66, endPoint x: 259, endPoint y: 278, distance: 219.4
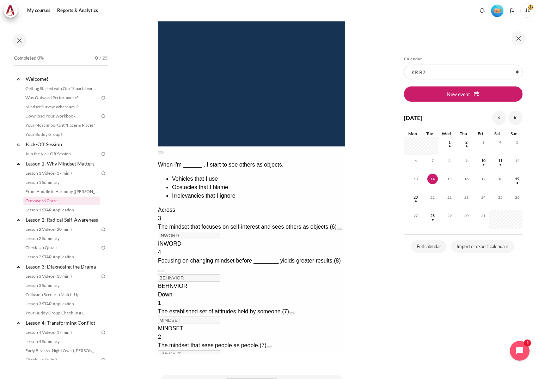
scroll to position [258, 0]
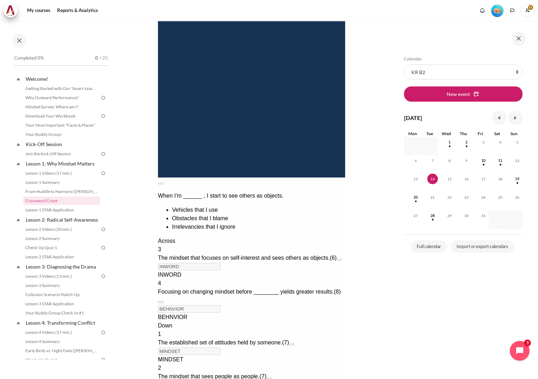
drag, startPoint x: 315, startPoint y: 207, endPoint x: 193, endPoint y: 350, distance: 188.7
drag, startPoint x: 185, startPoint y: 356, endPoint x: 151, endPoint y: 342, distance: 37.0
click at [158, 342] on html "How to play Solve the clues to fill in the crossword grid. Use the letters from…" at bounding box center [251, 126] width 187 height 517
copy div "You need to review the Outward Mindset content in more detail. We recommend tha…"
click at [361, 308] on section "My courses KR B2 Lesson 1: Why Mindset Matters Crossword Craze Crossword Craze" at bounding box center [251, 94] width 277 height 663
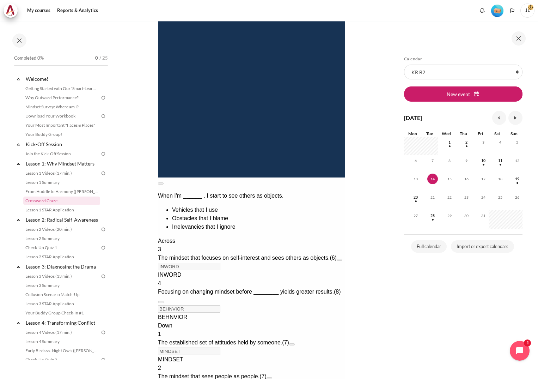
click at [359, 308] on section "My courses KR B2 Lesson 1: Why Mindset Matters Crossword Craze Crossword Craze" at bounding box center [251, 94] width 277 height 663
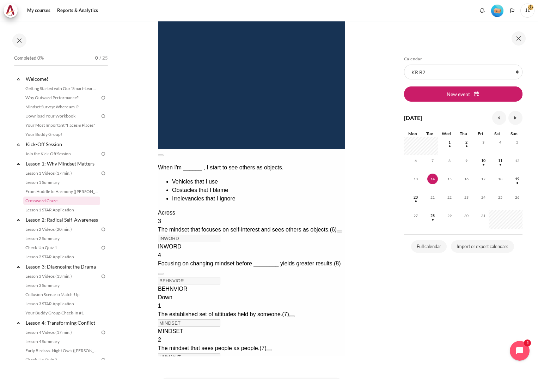
scroll to position [293, 0]
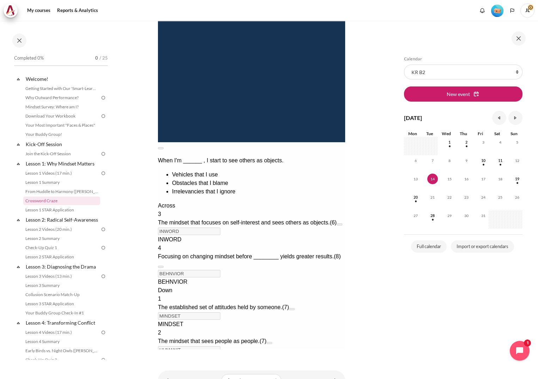
click at [195, 320] on div "MINDSET. Correct. 1 point." at bounding box center [251, 320] width 187 height 0
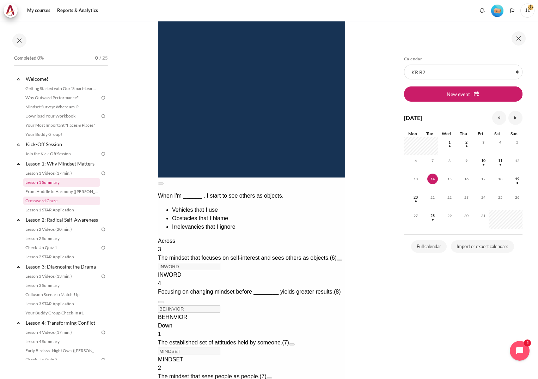
click at [51, 184] on link "Lesson 1 Summary" at bounding box center [61, 182] width 77 height 8
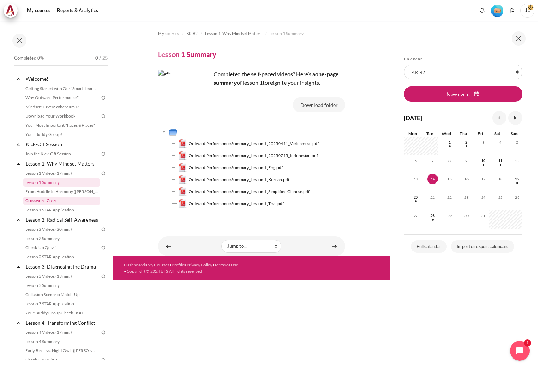
click at [66, 200] on link "Crossword Craze" at bounding box center [61, 201] width 77 height 8
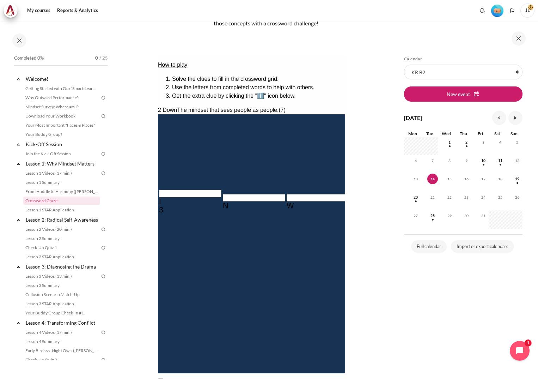
scroll to position [141, 0]
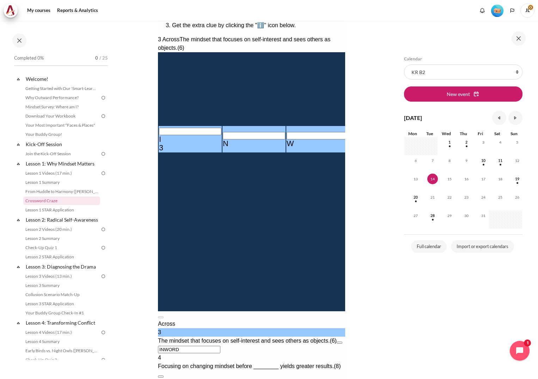
click at [174, 346] on input "INWORD" at bounding box center [189, 349] width 62 height 7
type input "INWRD＿"
type input "MIN＿SET"
type input "INWARD"
type input "MINDSET"
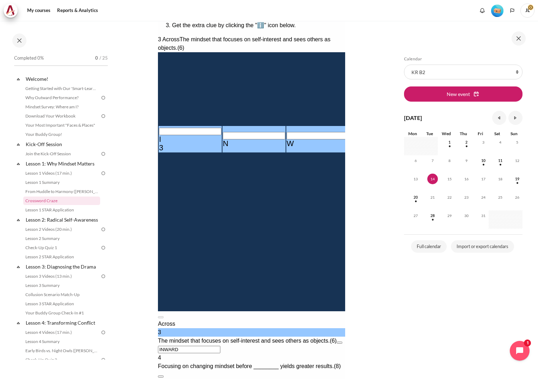
type input "INWARD"
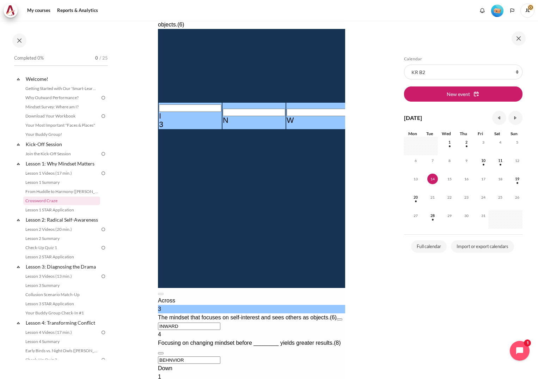
scroll to position [176, 0]
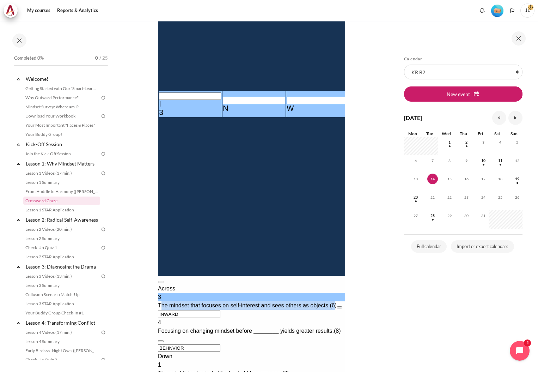
drag, startPoint x: 170, startPoint y: 203, endPoint x: 197, endPoint y: 209, distance: 27.2
click at [197, 301] on div "The mindset that focuses on self-interest and sees others as objects. (6)" at bounding box center [251, 305] width 187 height 8
drag, startPoint x: 197, startPoint y: 209, endPoint x: 178, endPoint y: 203, distance: 19.2
click at [178, 302] on span "The mindset that focuses on self-interest and sees others as objects." at bounding box center [244, 305] width 172 height 6
drag, startPoint x: 170, startPoint y: 203, endPoint x: 188, endPoint y: 215, distance: 21.2
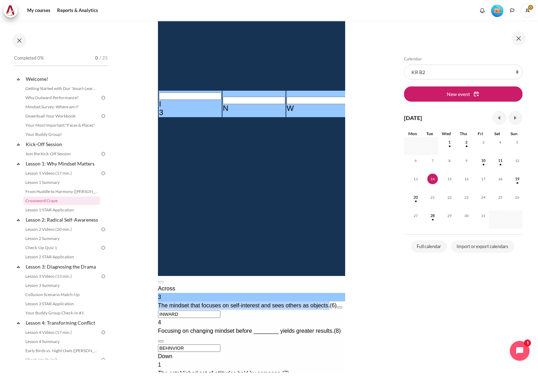
click at [188, 302] on span "The mindset that focuses on self-interest and sees others as objects." at bounding box center [244, 305] width 172 height 6
copy span "The mindset that focuses on self-interest and sees others as objects."
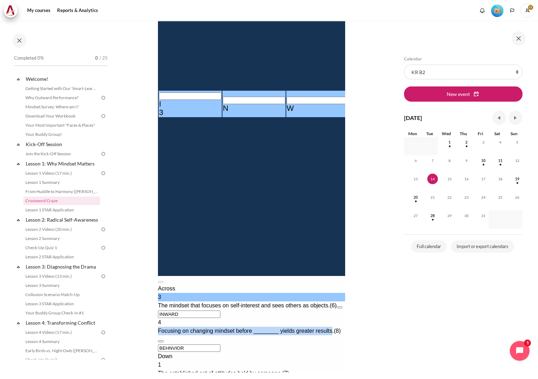
drag, startPoint x: 169, startPoint y: 235, endPoint x: 185, endPoint y: 244, distance: 18.6
click at [185, 328] on span "Focusing on changing mindset before ________ yields greater results." at bounding box center [246, 331] width 176 height 6
copy span "Focusing on changing mindset before ________ yields greater results"
click at [375, 258] on section "My courses KR B2 Lesson 1: Why Mindset Matters Crossword Craze Crossword Craze" at bounding box center [251, 128] width 277 height 569
click at [374, 258] on section "My courses KR B2 Lesson 1: Why Mindset Matters Crossword Craze Crossword Craze" at bounding box center [251, 128] width 277 height 569
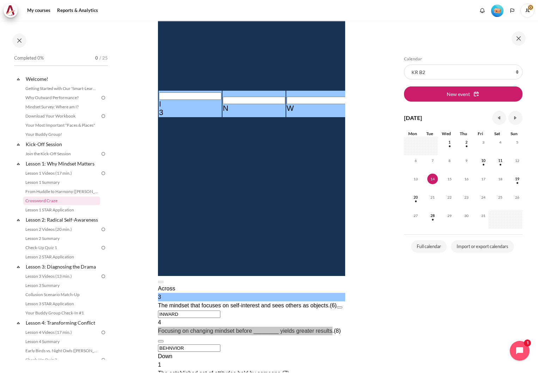
scroll to position [141, 0]
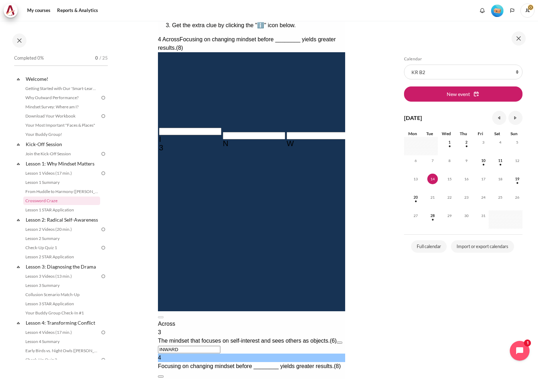
click at [173, 379] on input "BEHNVIOR" at bounding box center [189, 383] width 62 height 7
type input "BEHAVIOR"
type input "HUMAAIT"
type input "BEHAVIOR"
click at [362, 297] on section "My courses KR B2 Lesson 1: Why Mindset Matters Crossword Craze Crossword Craze" at bounding box center [251, 164] width 277 height 569
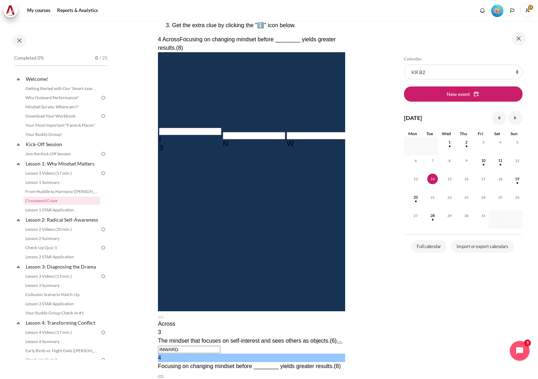
drag, startPoint x: 223, startPoint y: 289, endPoint x: 152, endPoint y: 285, distance: 71.0
click at [158, 285] on html "How to play Solve the clues to fill in the crossword grid. Use the letters from…" at bounding box center [251, 195] width 187 height 423
drag, startPoint x: 204, startPoint y: 286, endPoint x: 138, endPoint y: 287, distance: 66.7
click at [158, 287] on html "How to play Solve the clues to fill in the crossword grid. Use the letters from…" at bounding box center [251, 195] width 187 height 423
drag, startPoint x: 273, startPoint y: 61, endPoint x: 262, endPoint y: 61, distance: 11.3
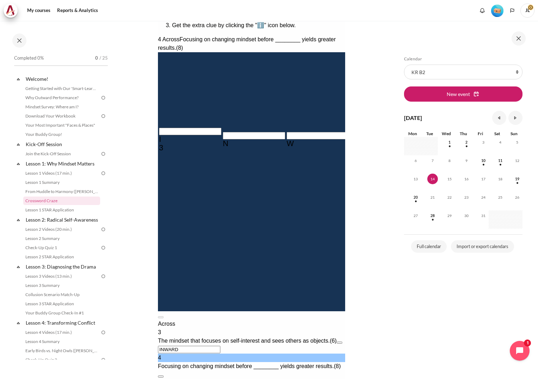
click at [262, 80] on tr "I H 2" at bounding box center [541, 93] width 766 height 26
drag, startPoint x: 270, startPoint y: 61, endPoint x: 277, endPoint y: 61, distance: 7.4
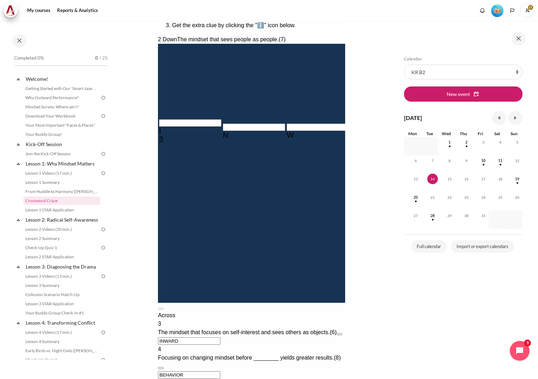
type input "OUMAAIT"
type input "OUTAAIT"
type input "OUTWAIT"
type input "OUTWART"
type input "OUTWARD"
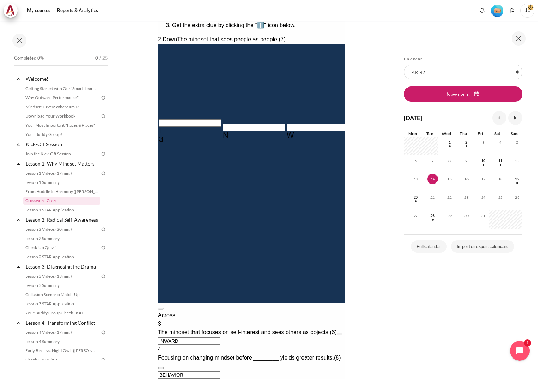
drag, startPoint x: 332, startPoint y: 151, endPoint x: 339, endPoint y: 152, distance: 7.1
type input "RESULTS"
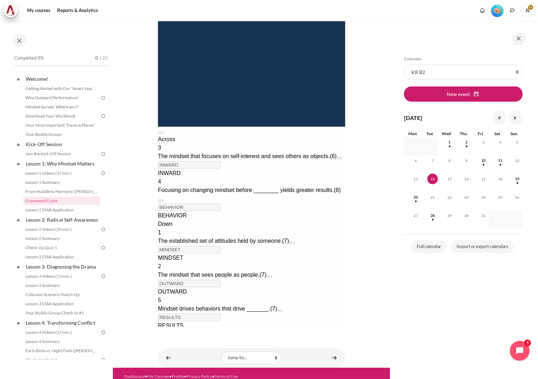
scroll to position [321, 0]
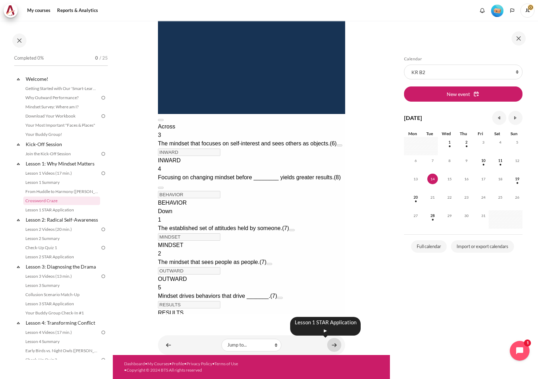
click at [332, 346] on link "Content" at bounding box center [334, 345] width 14 height 14
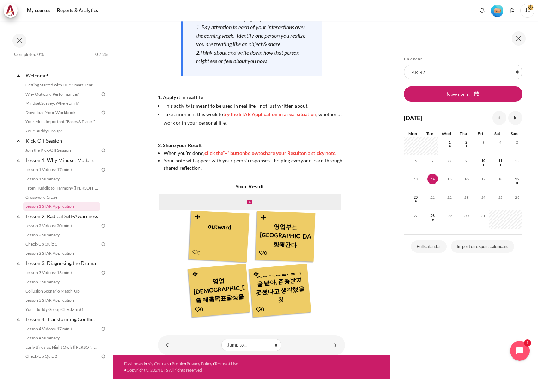
click at [193, 274] on icon "Content" at bounding box center [195, 273] width 7 height 5
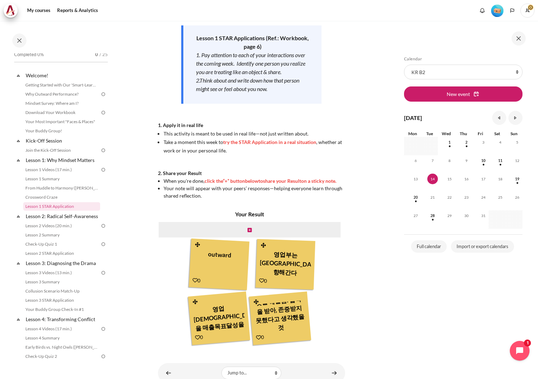
scroll to position [147, 0]
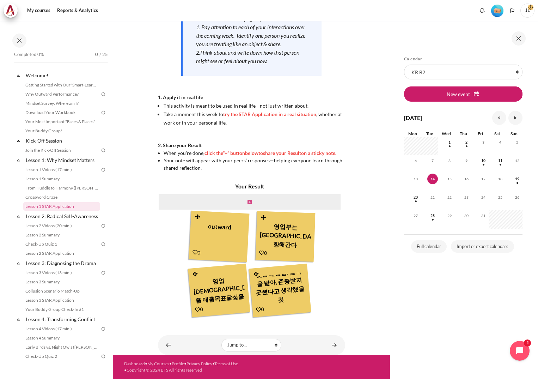
click at [249, 203] on icon "Content" at bounding box center [250, 202] width 4 height 5
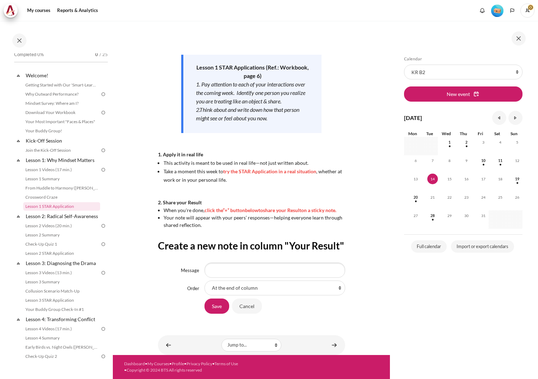
scroll to position [103, 0]
click at [64, 205] on link "Lesson 1 STAR Application" at bounding box center [61, 206] width 77 height 8
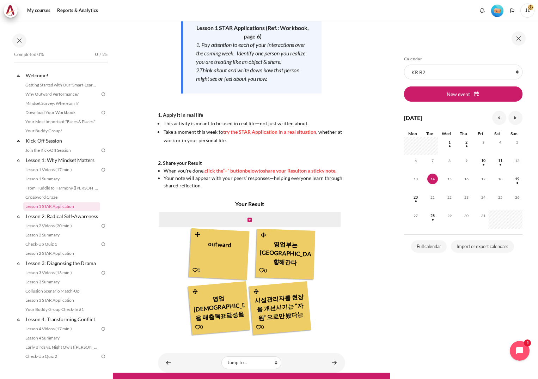
scroll to position [77, 0]
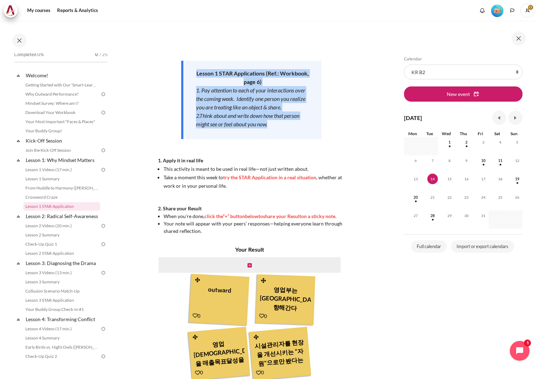
drag, startPoint x: 210, startPoint y: 71, endPoint x: 275, endPoint y: 124, distance: 84.5
click at [275, 124] on div "Lesson 1 STAR Applications (Ref.: Workbook, page 6) 1. Pay attention to each of…" at bounding box center [251, 100] width 140 height 78
copy div "Lesson 1 STAR Applications (Ref.: Workbook, page 6) 1. Pay attention to each of…"
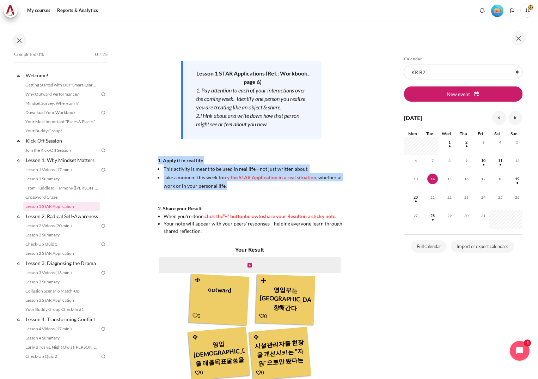
drag, startPoint x: 157, startPoint y: 161, endPoint x: 232, endPoint y: 187, distance: 79.9
click at [232, 187] on section "My courses KR B2 Lesson 1: Why Mindset Matters Lesson 1 STAR Application Lesson…" at bounding box center [251, 181] width 277 height 474
copy div "1. Apply it in real life This activity is meant to be used in real life—not jus…"
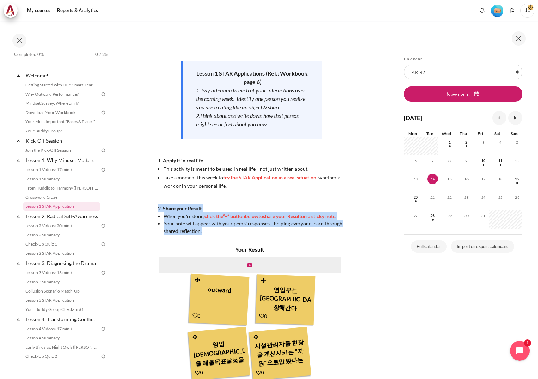
drag, startPoint x: 156, startPoint y: 206, endPoint x: 233, endPoint y: 241, distance: 85.3
click at [233, 241] on section "My courses KR B2 Lesson 1: Why Mindset Matters Lesson 1 STAR Application Lesson…" at bounding box center [251, 181] width 277 height 474
copy span "2. Share your Result When you're done, click the “+” button below to share your…"
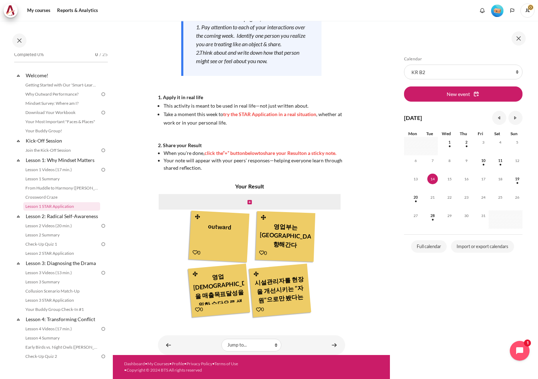
scroll to position [0, 0]
click at [195, 253] on icon "Content" at bounding box center [195, 252] width 5 height 5
click at [193, 253] on icon "Content" at bounding box center [195, 252] width 5 height 5
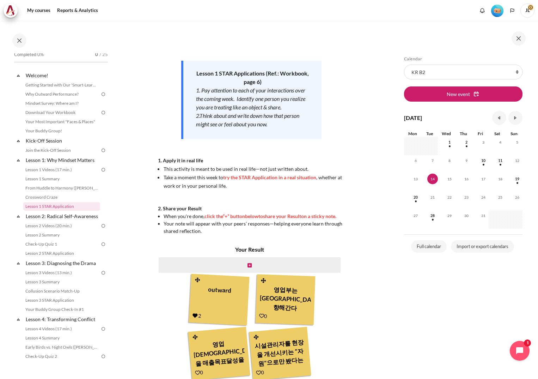
scroll to position [112, 0]
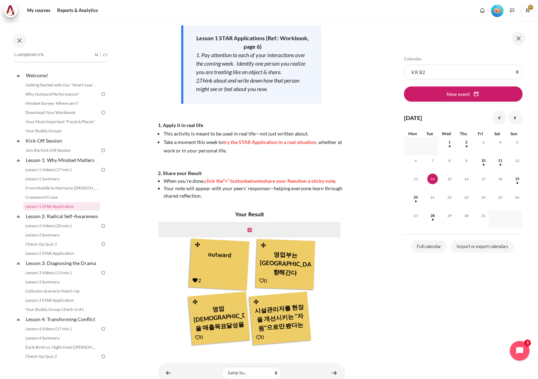
click at [248, 233] on icon "Content" at bounding box center [250, 230] width 4 height 5
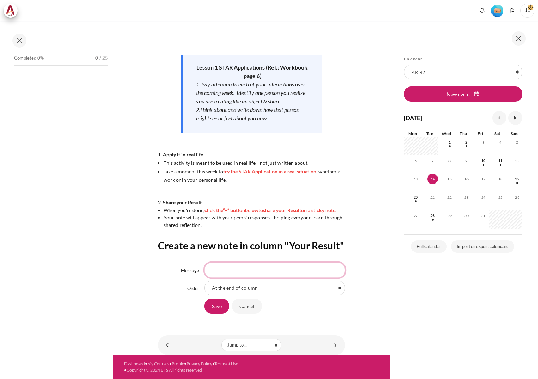
scroll to position [4, 0]
click at [286, 269] on input "Message" at bounding box center [275, 269] width 140 height 15
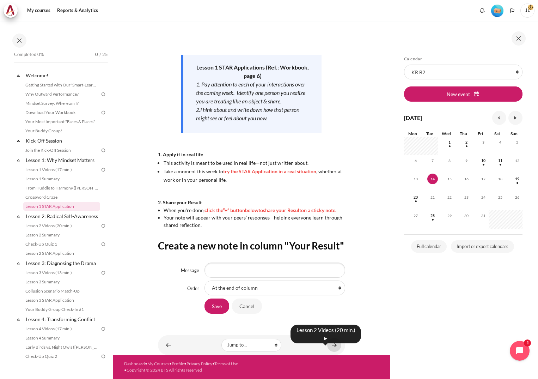
click at [334, 344] on link "Content" at bounding box center [334, 345] width 14 height 14
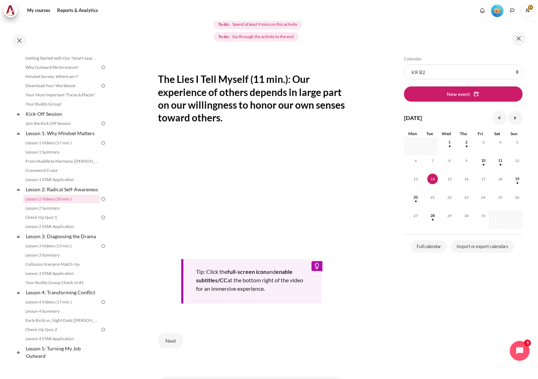
scroll to position [134, 0]
